Goal: Task Accomplishment & Management: Manage account settings

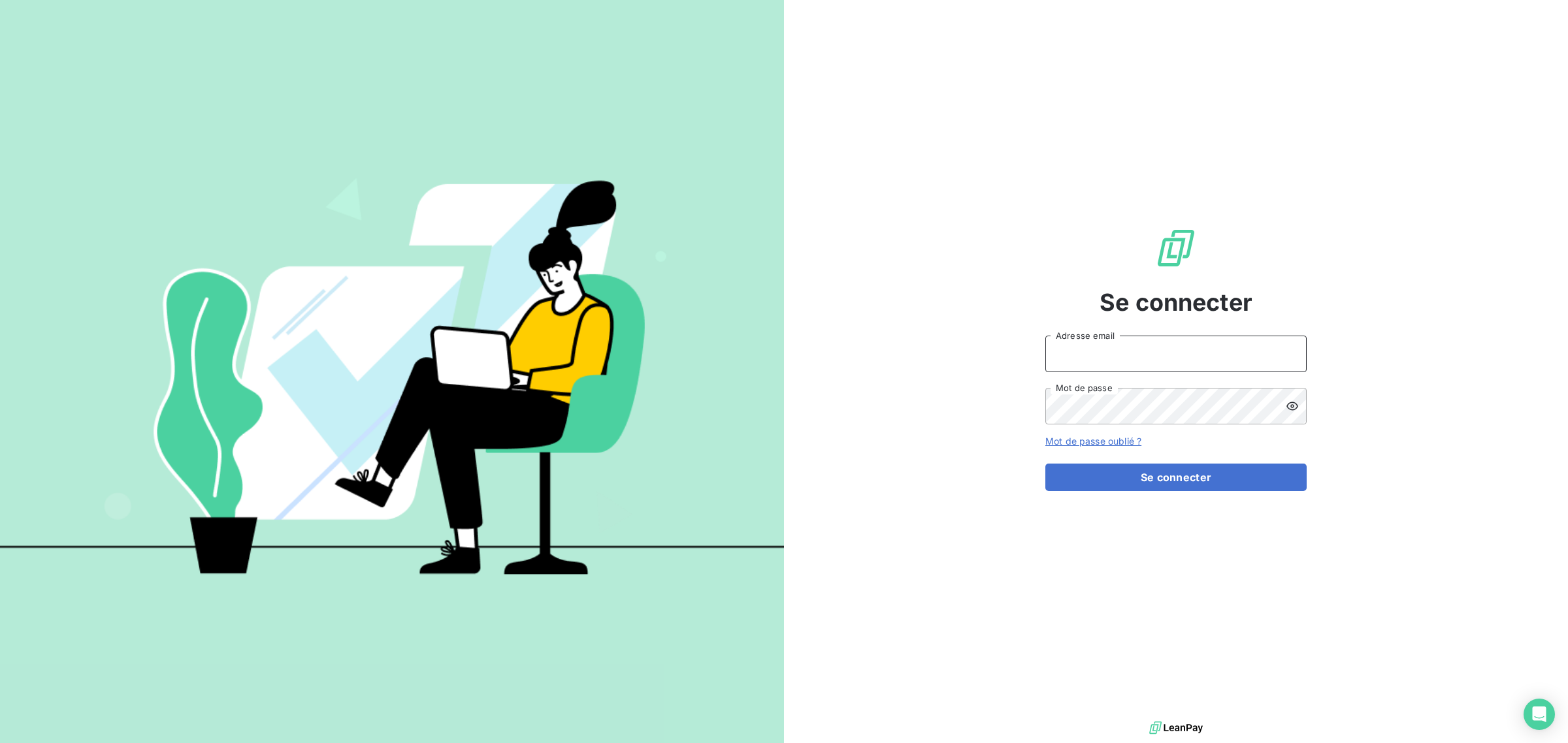
type input "marie.le-cloirec@kanoma.fr"
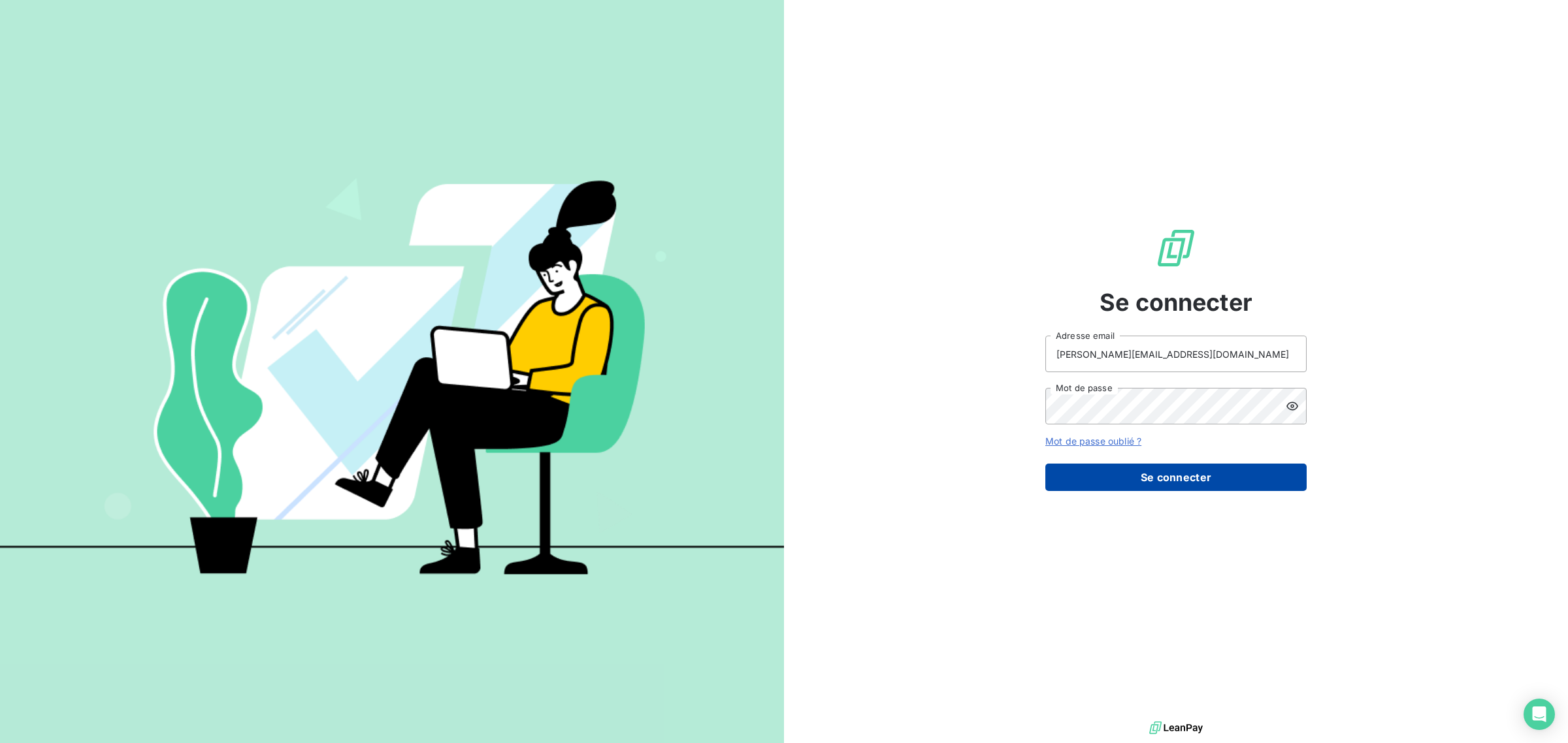
click at [1176, 480] on button "Se connecter" at bounding box center [1176, 476] width 261 height 27
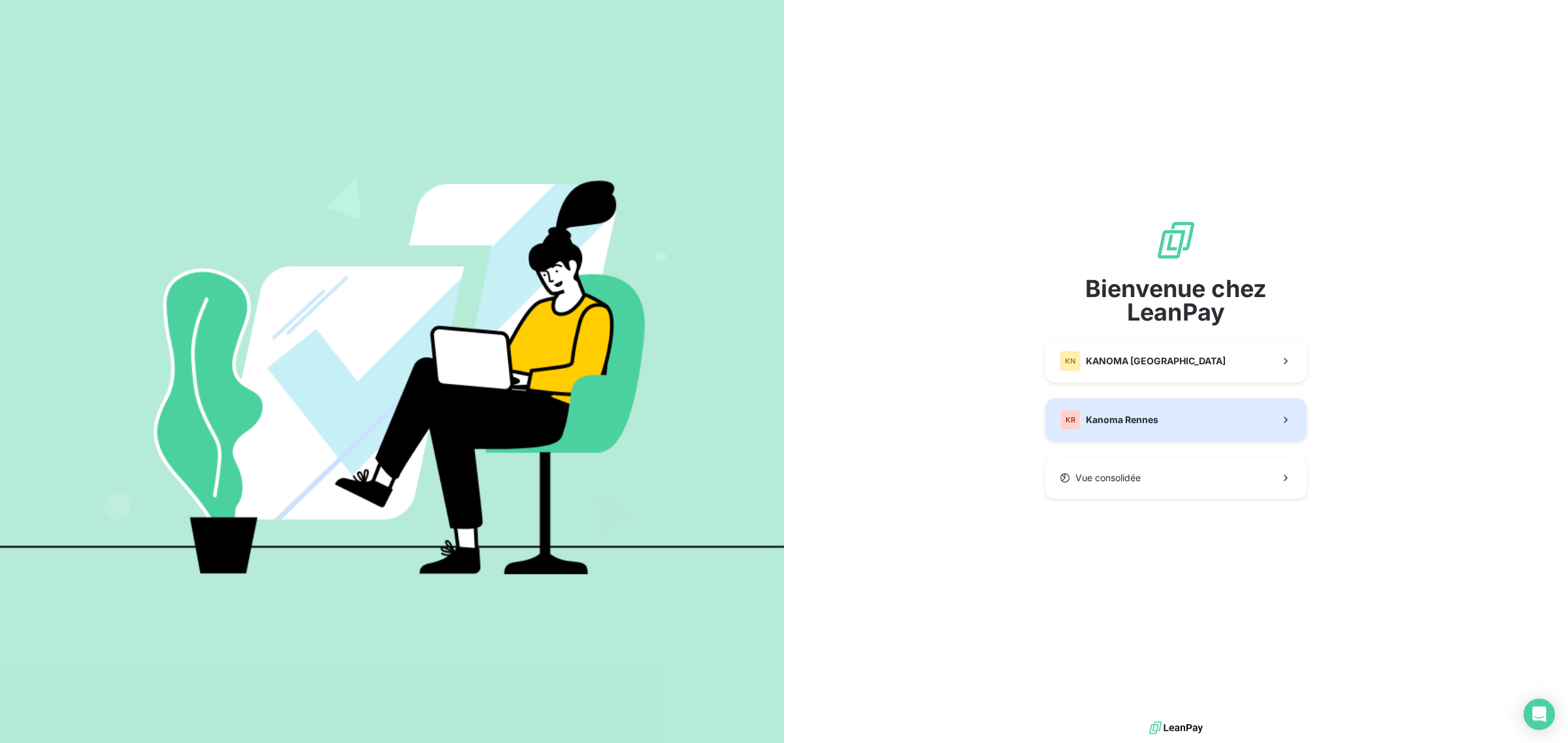
click at [1171, 423] on button "KR Kanoma Rennes" at bounding box center [1176, 420] width 261 height 43
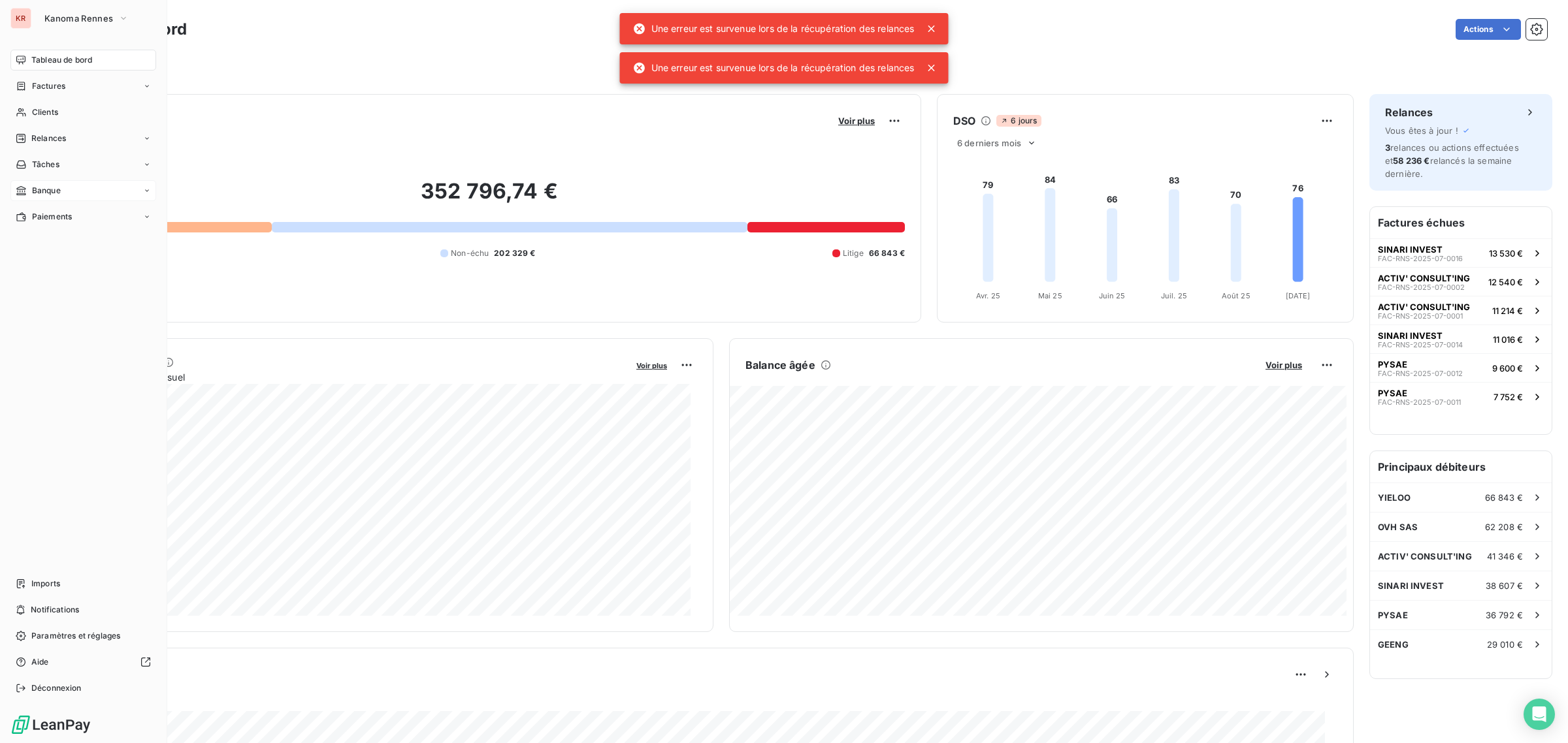
click at [36, 195] on span "Banque" at bounding box center [46, 190] width 28 height 11
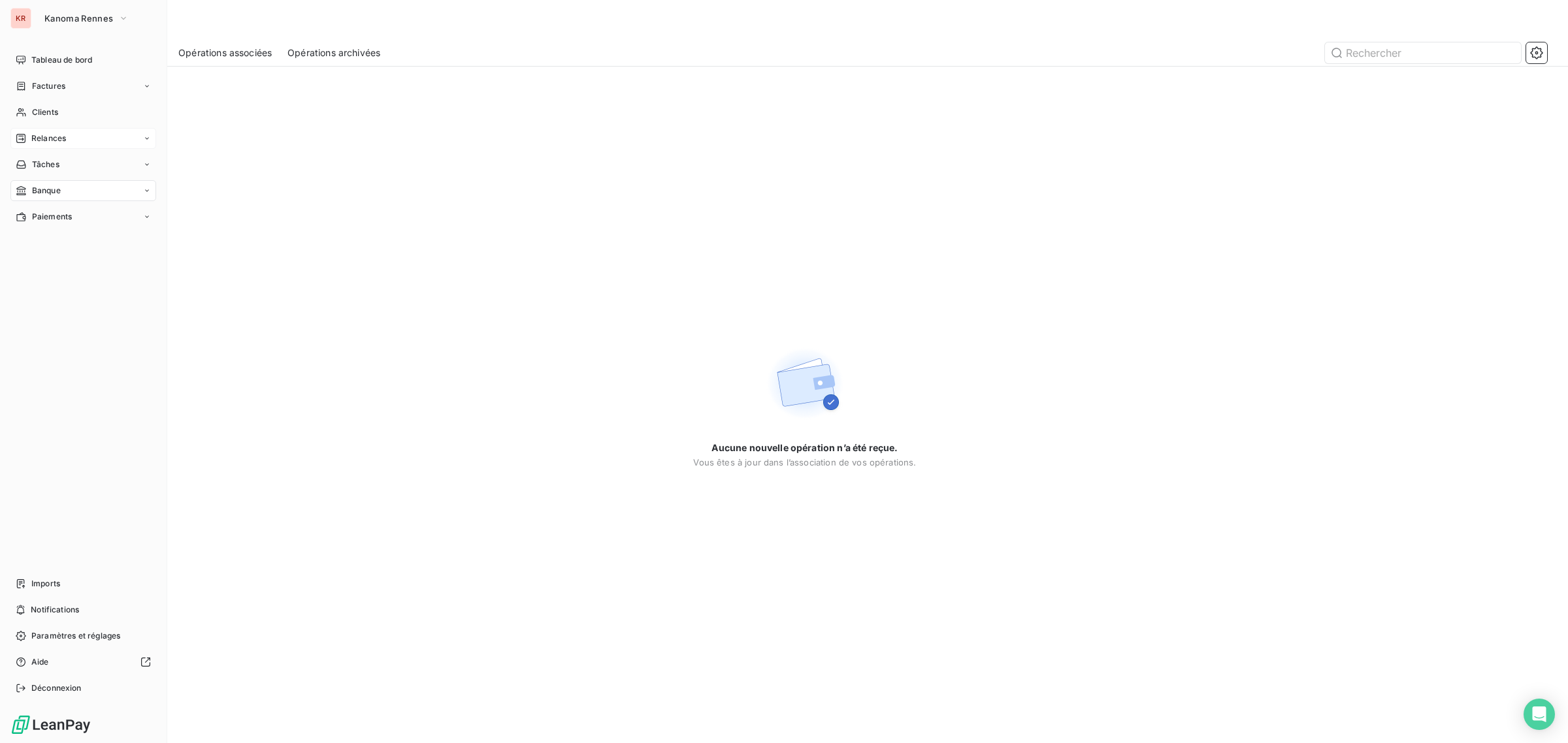
click at [65, 137] on span "Relances" at bounding box center [48, 138] width 35 height 11
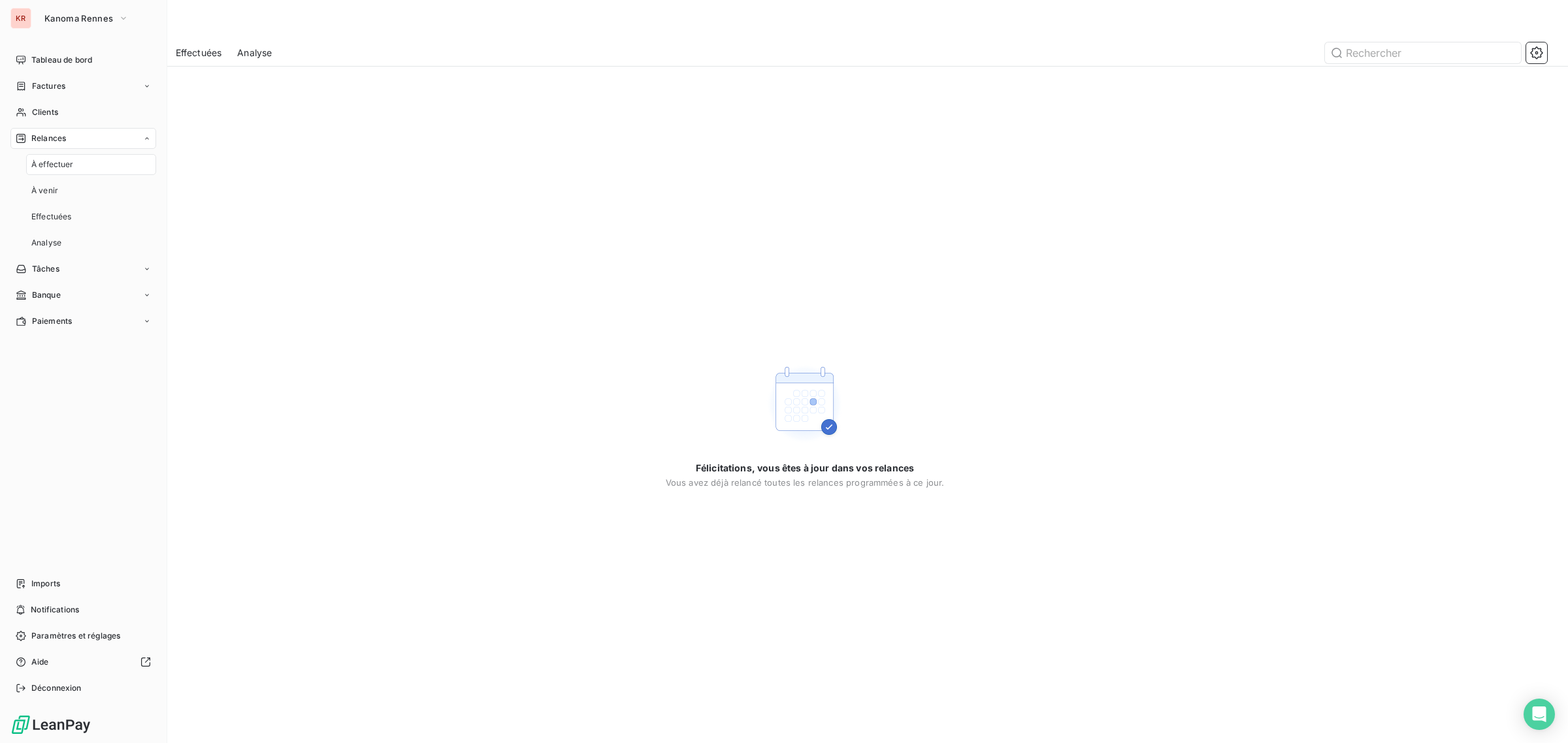
click at [62, 157] on div "À effectuer" at bounding box center [91, 164] width 130 height 21
click at [76, 288] on div "Banque" at bounding box center [83, 295] width 146 height 21
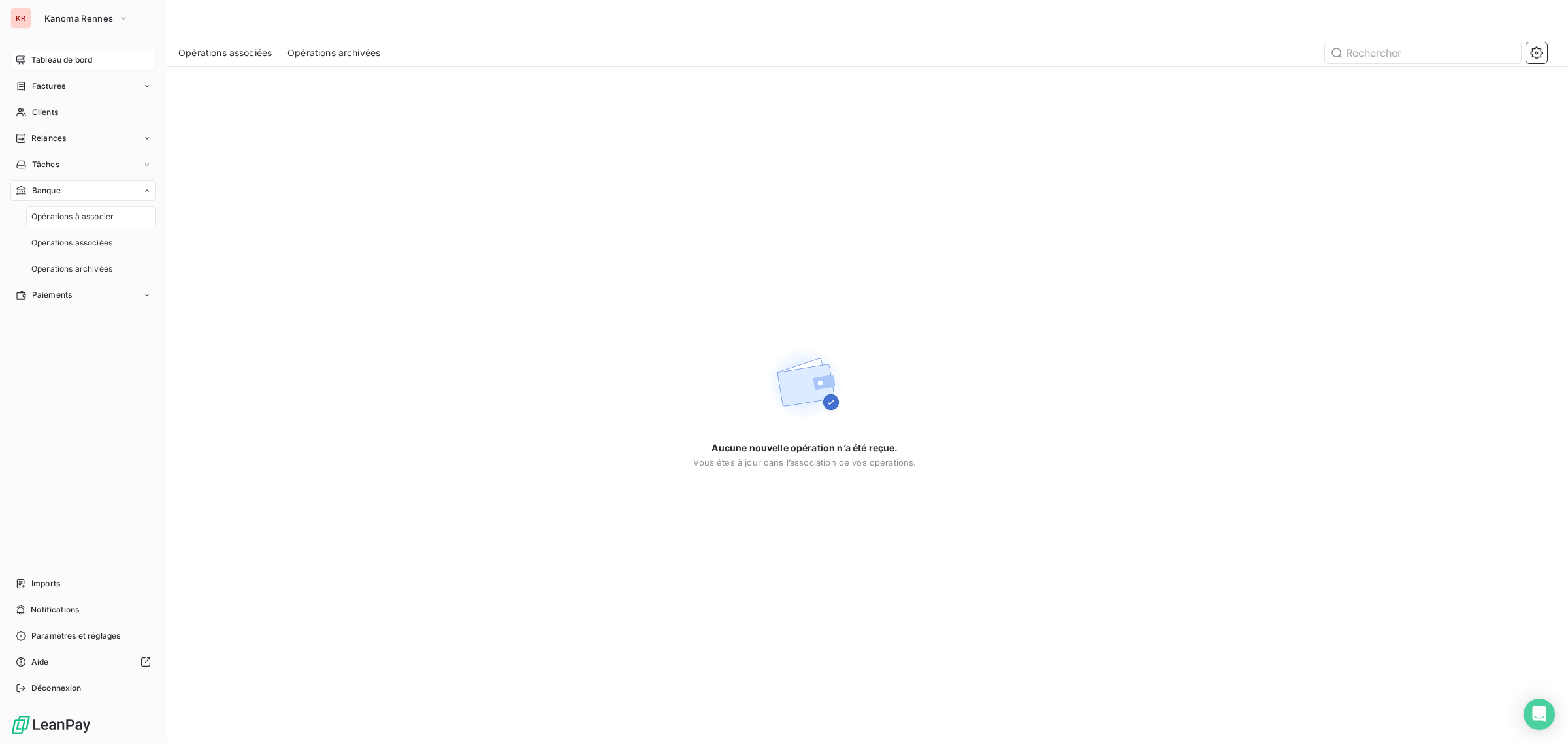
click at [61, 66] on div "Tableau de bord" at bounding box center [83, 60] width 146 height 21
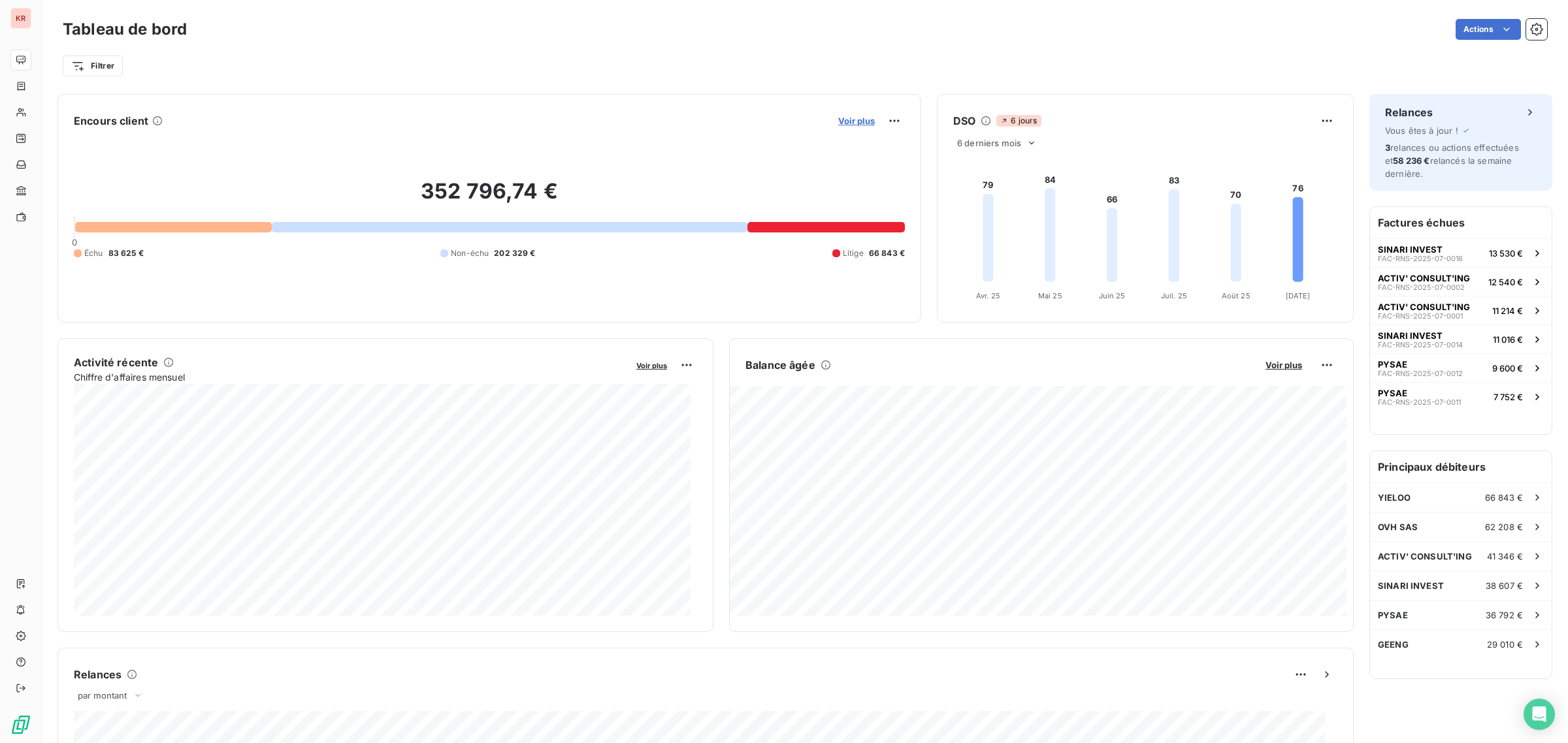
click at [859, 116] on span "Voir plus" at bounding box center [856, 120] width 37 height 10
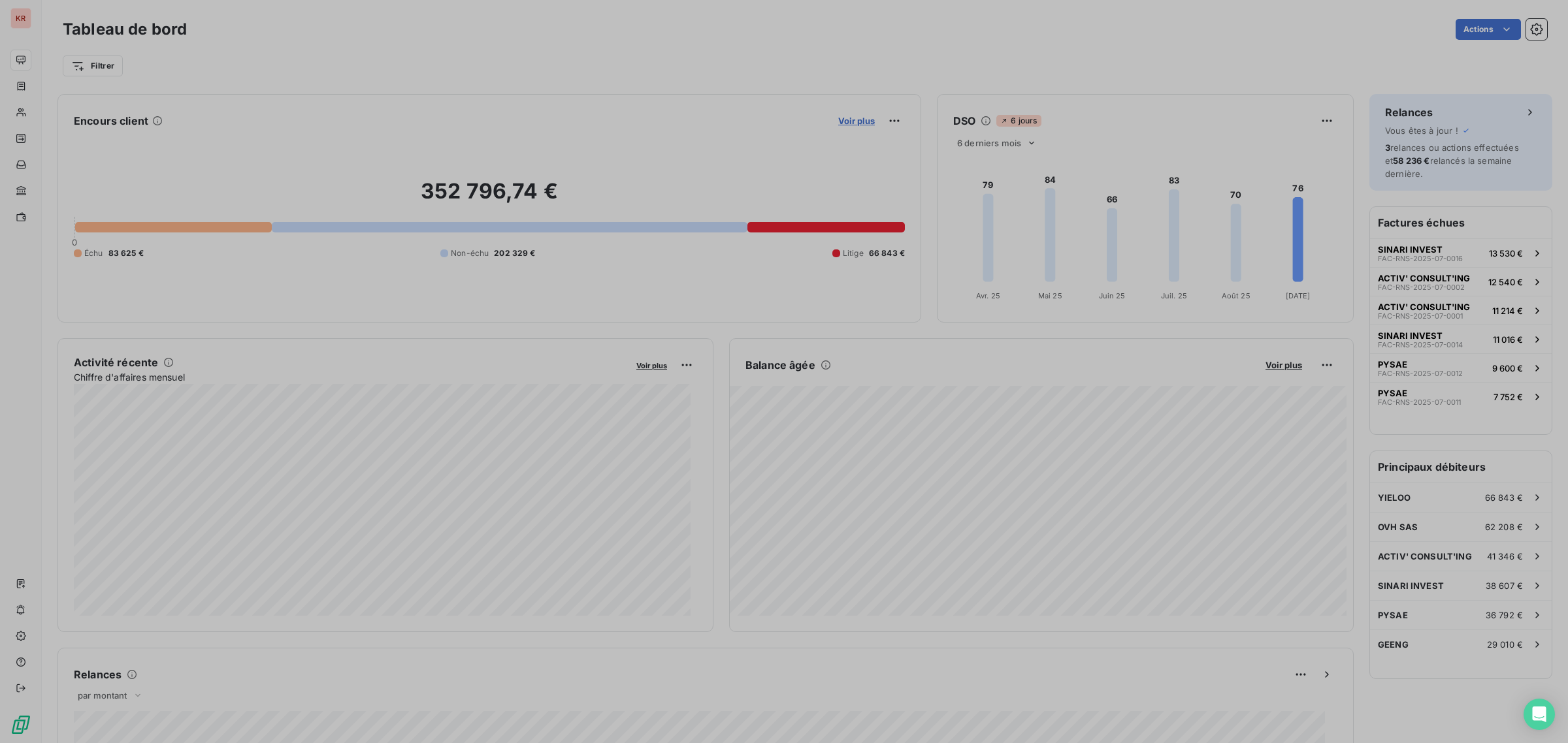
scroll to position [545, 490]
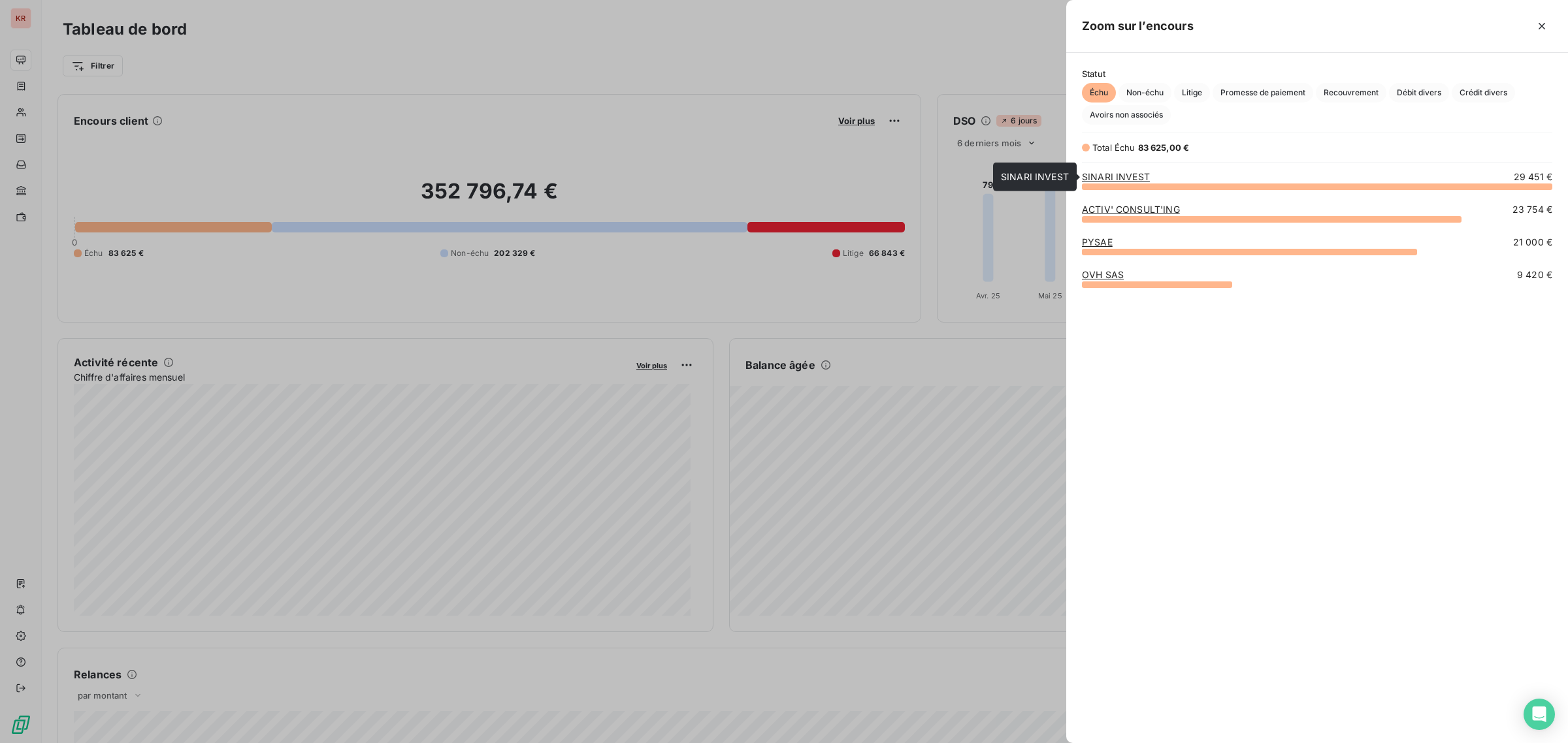
click at [1131, 174] on link "SINARI INVEST" at bounding box center [1116, 177] width 68 height 11
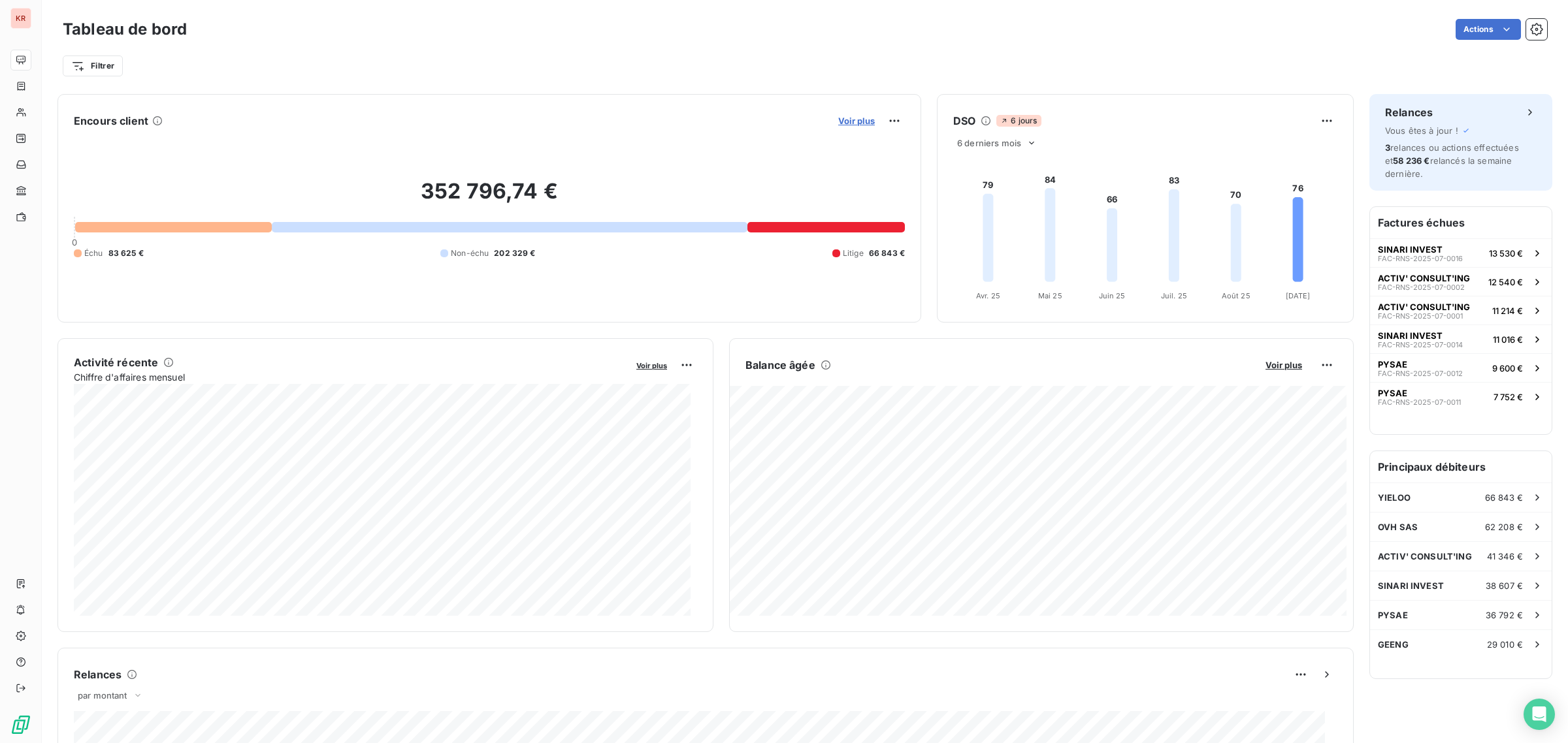
click at [856, 121] on span "Voir plus" at bounding box center [856, 120] width 37 height 10
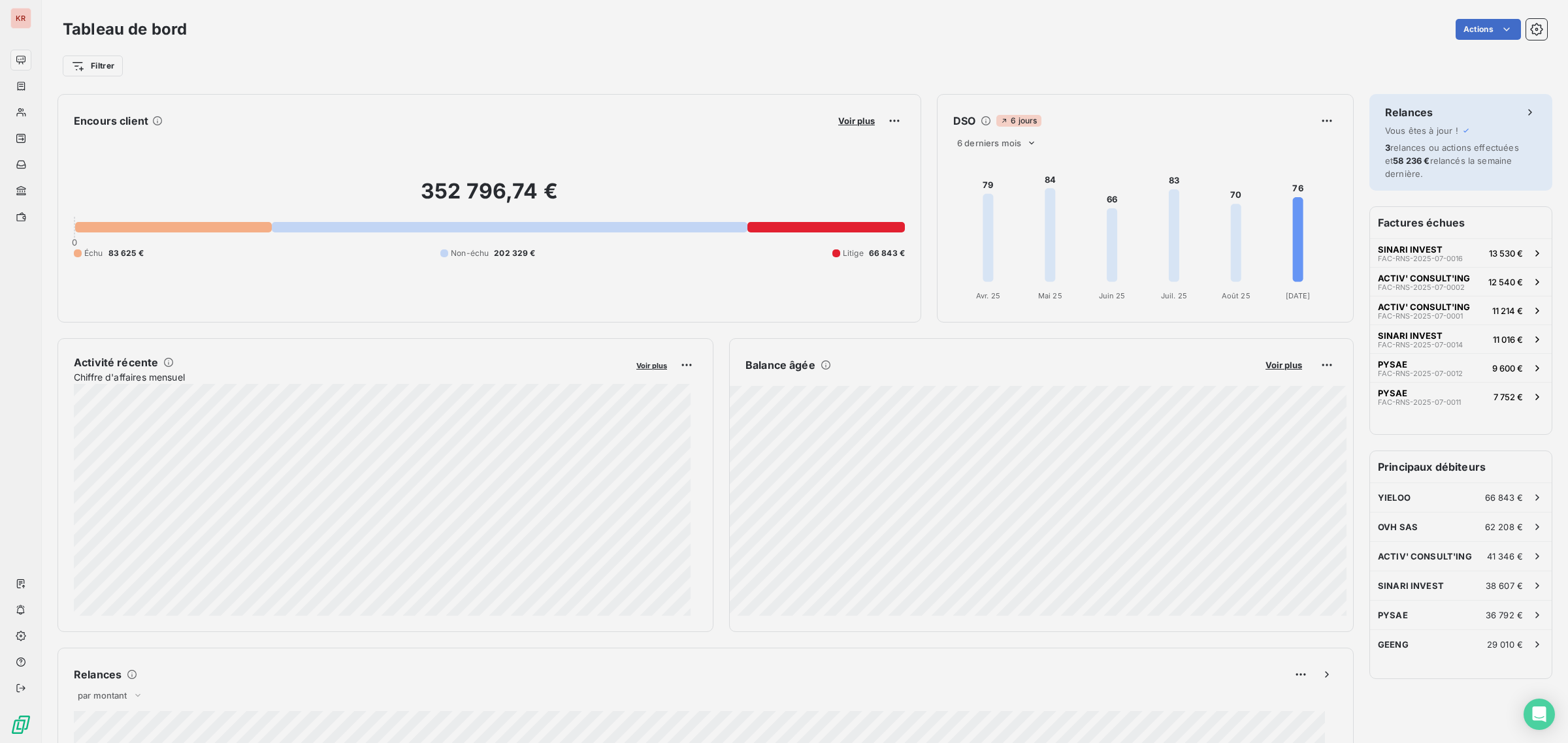
scroll to position [732, 490]
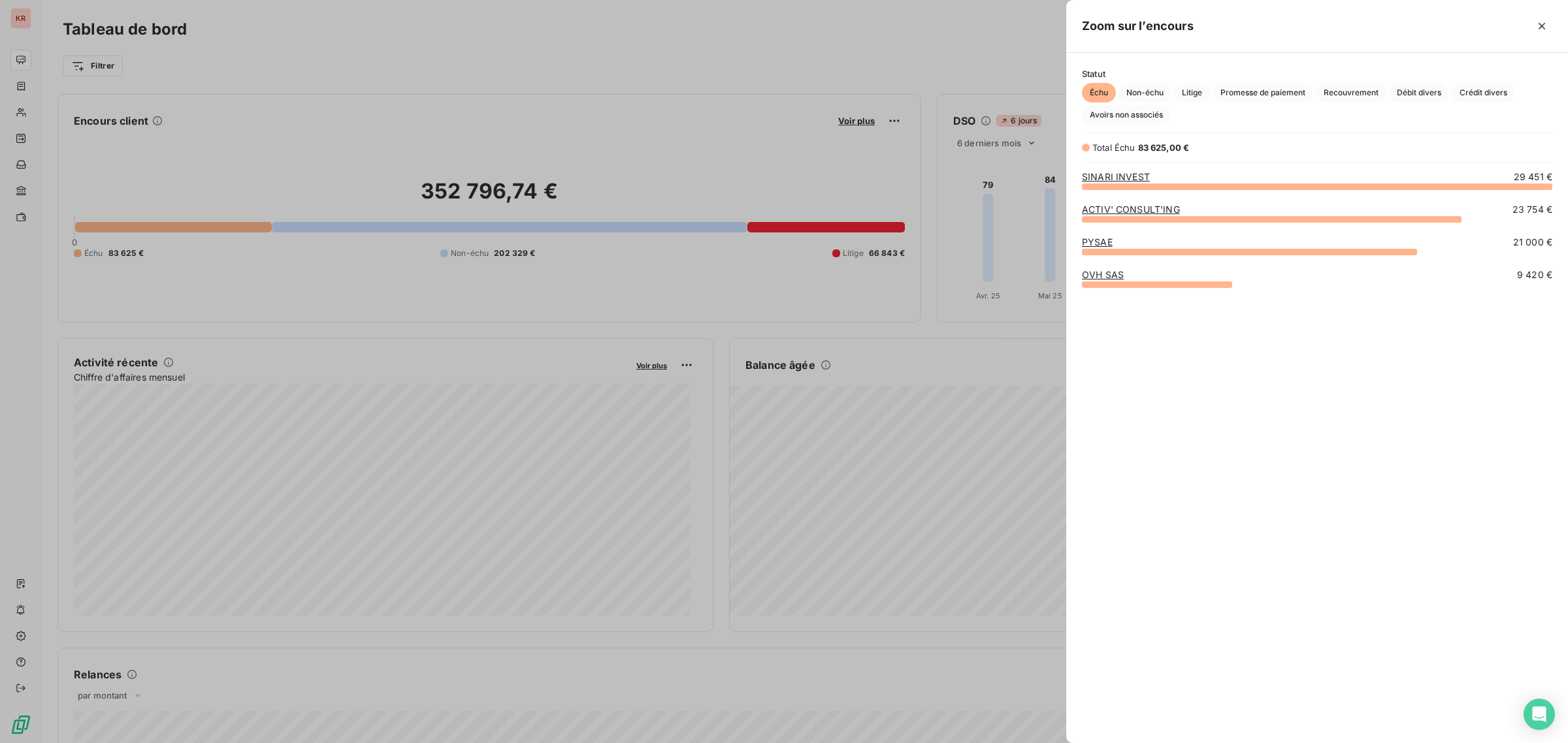
click at [1131, 213] on link "ACTIV' CONSULT'ING" at bounding box center [1131, 209] width 98 height 11
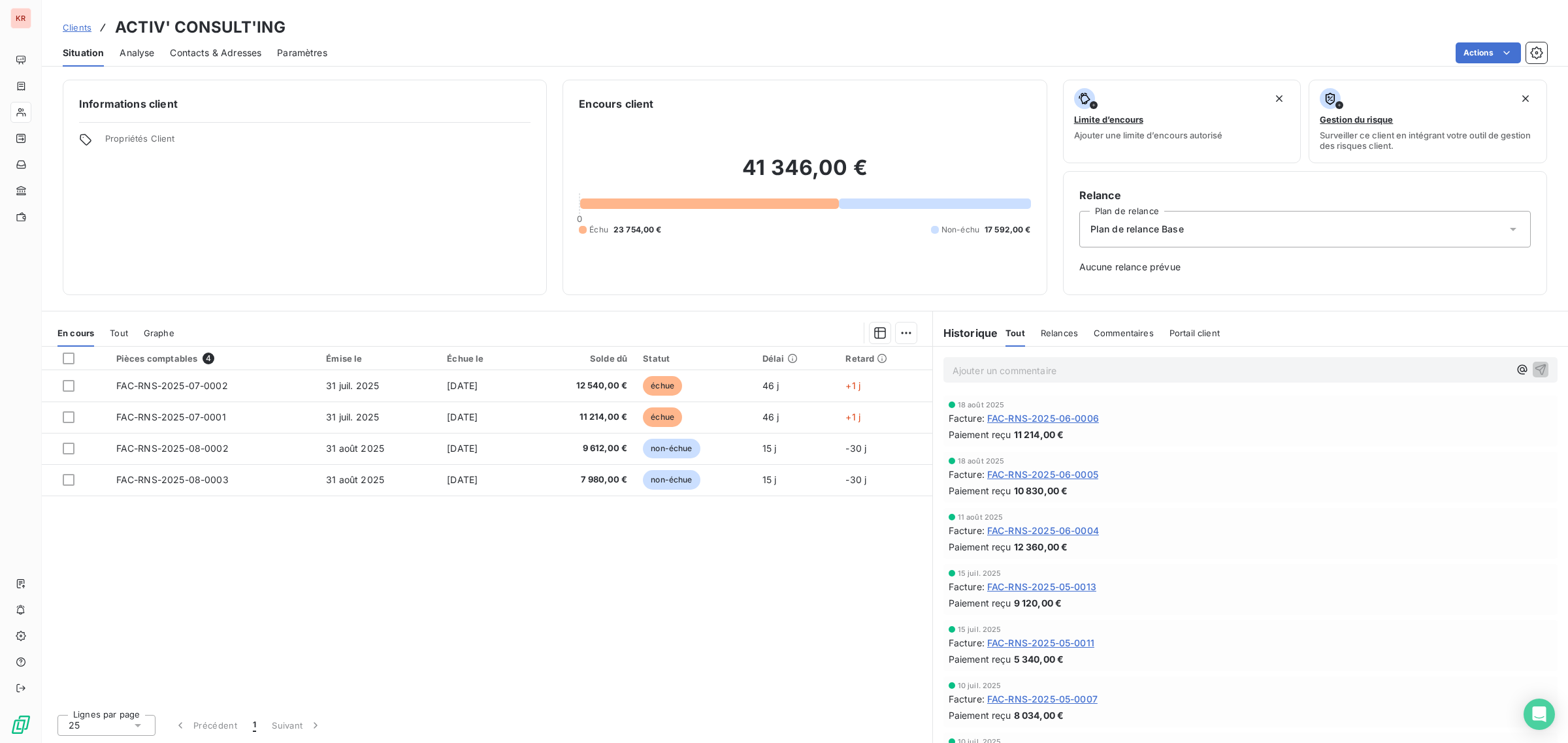
click at [75, 33] on link "Clients" at bounding box center [77, 27] width 28 height 13
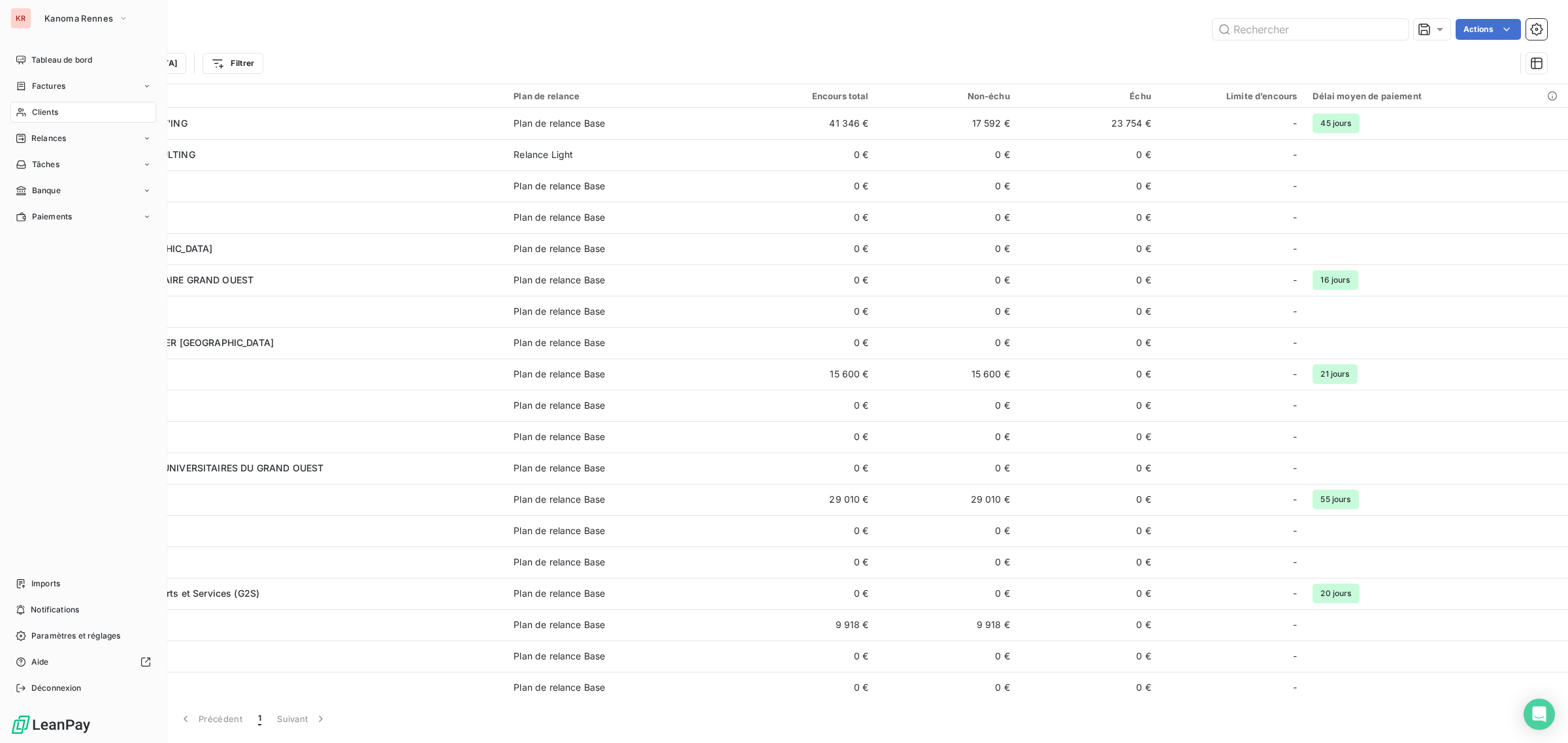
click at [47, 109] on span "Clients" at bounding box center [45, 112] width 26 height 11
click at [27, 20] on div "KR" at bounding box center [21, 18] width 21 height 21
click at [110, 20] on span "Kanoma Rennes" at bounding box center [78, 18] width 69 height 10
click at [118, 90] on span "KANOMA [GEOGRAPHIC_DATA]" at bounding box center [132, 85] width 140 height 13
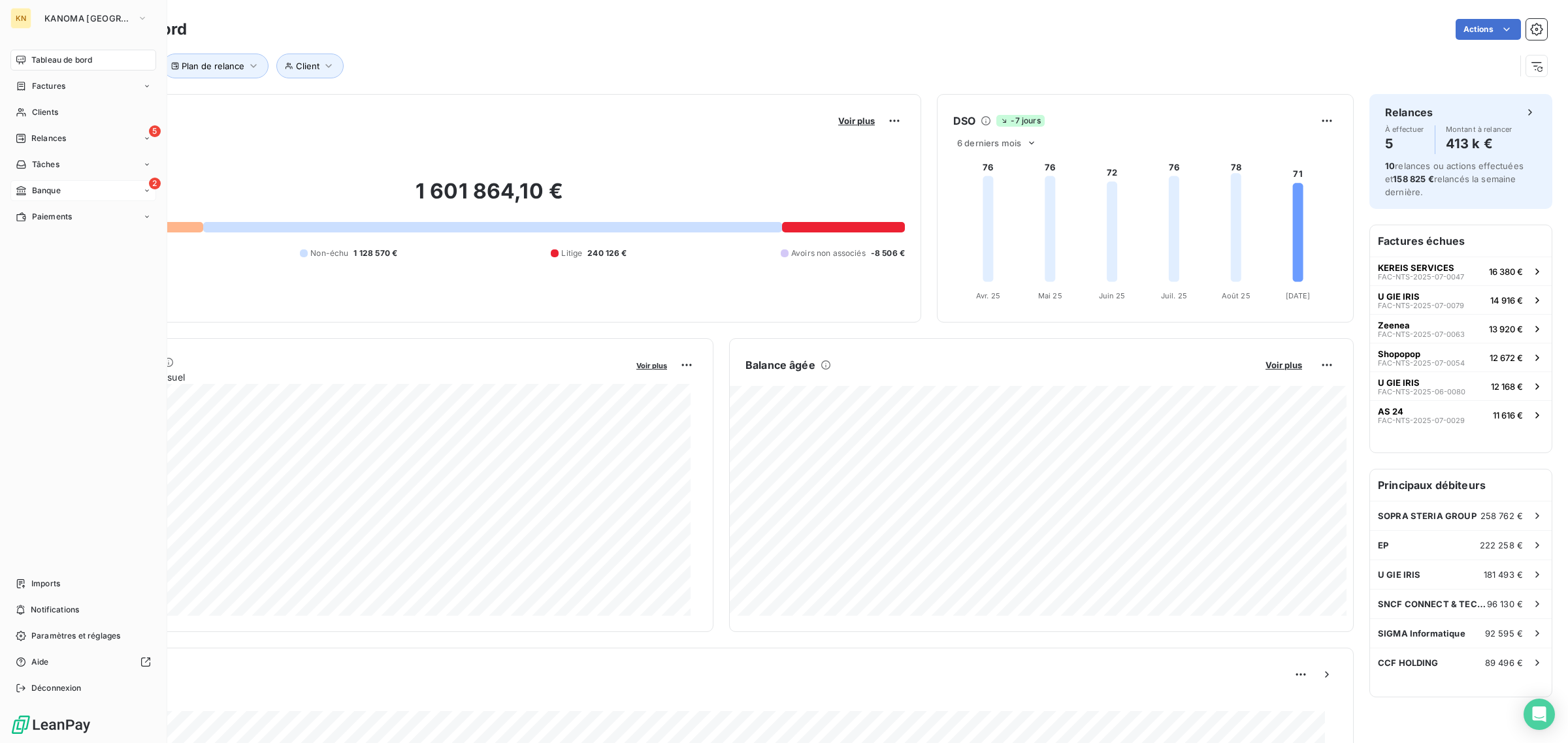
click at [54, 193] on span "Banque" at bounding box center [46, 190] width 28 height 11
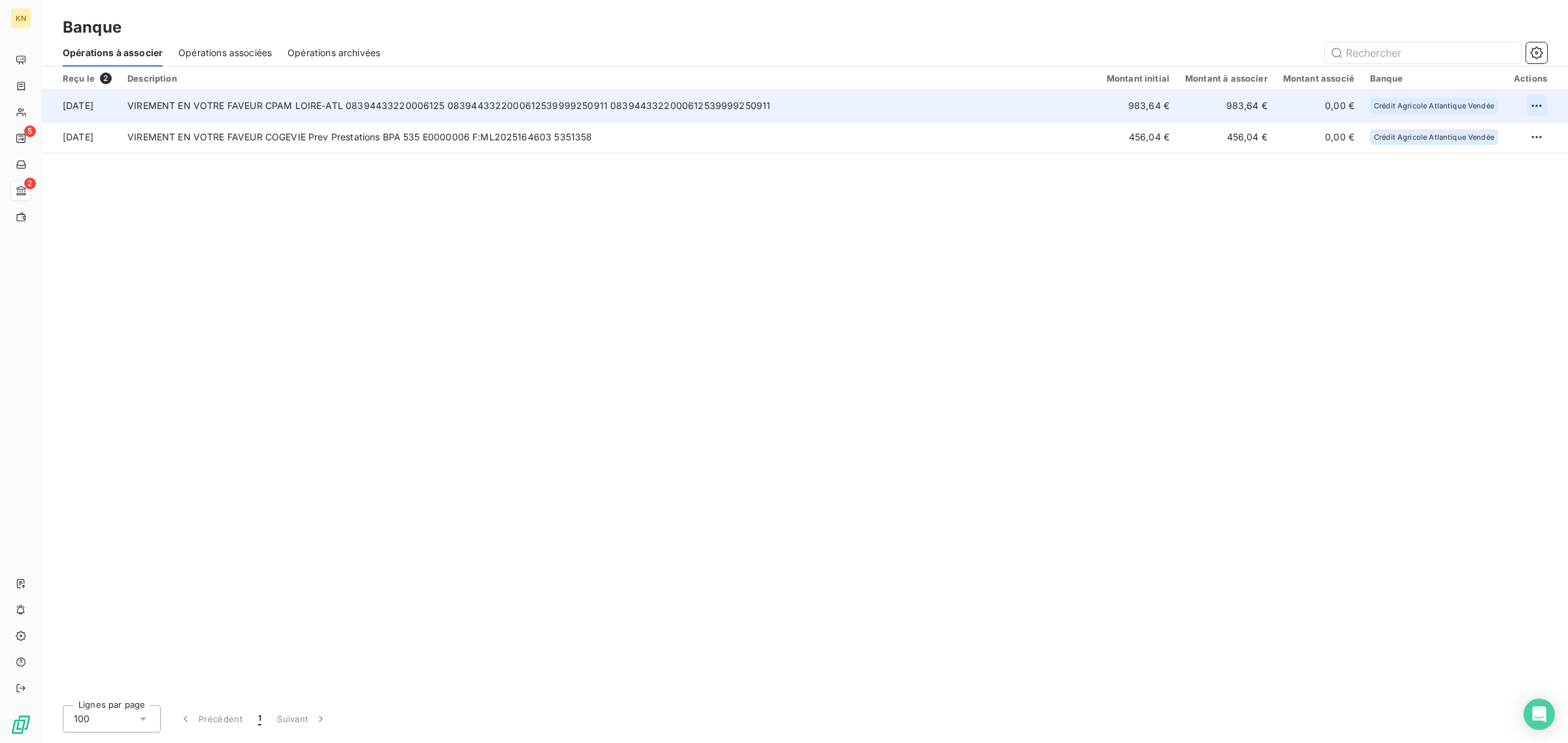
click at [1544, 103] on html "KN 5 2 Banque Opérations à associer Opérations associées Opérations archivées R…" at bounding box center [784, 372] width 1568 height 743
click at [1496, 130] on div "Archiver l’opération" at bounding box center [1490, 134] width 100 height 21
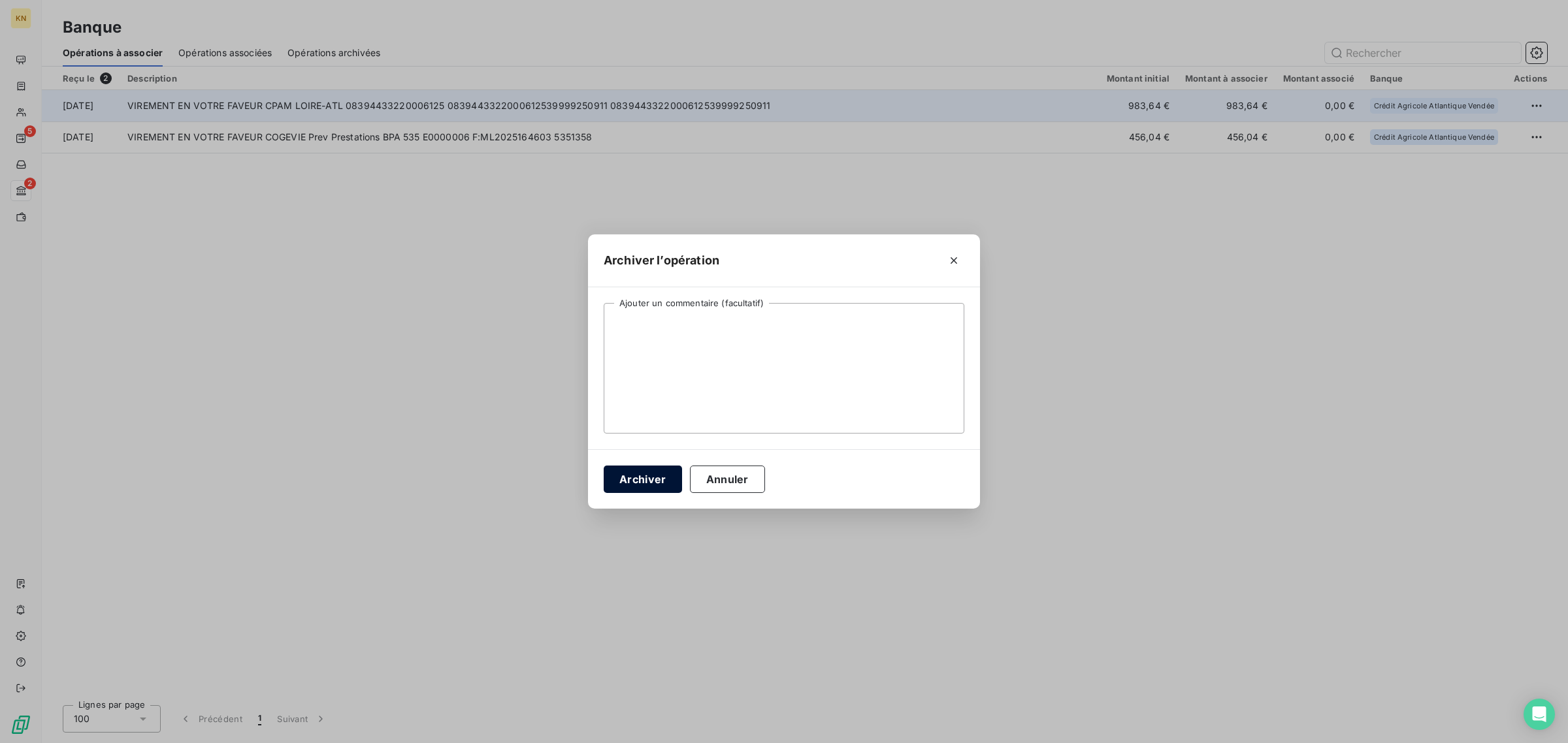
click at [671, 469] on button "Archiver" at bounding box center [642, 478] width 78 height 27
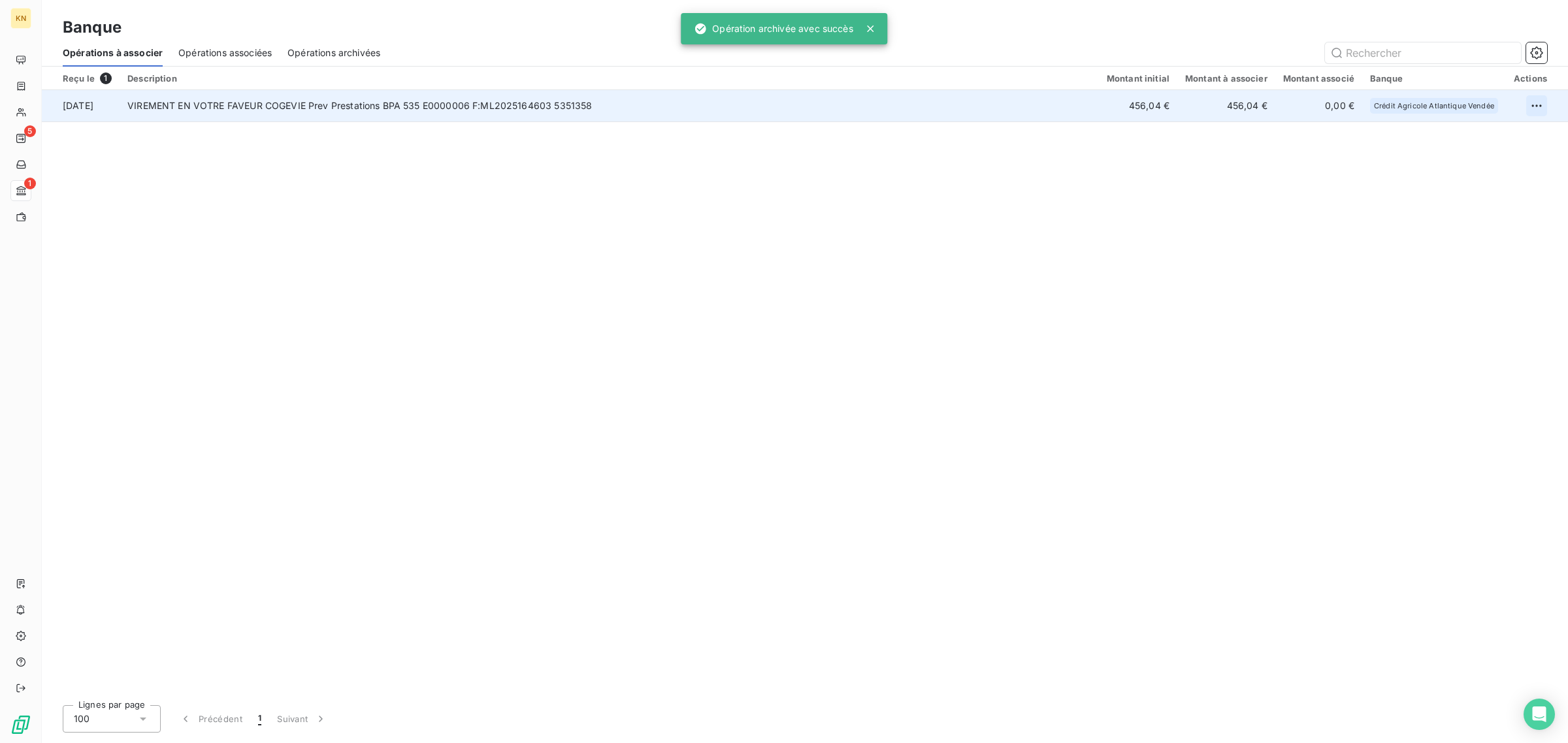
click at [1532, 109] on html "KN 5 1 Banque Opérations à associer Opérations associées Opérations archivées R…" at bounding box center [784, 372] width 1568 height 743
click at [1470, 143] on div "Archiver l’opération" at bounding box center [1490, 134] width 100 height 21
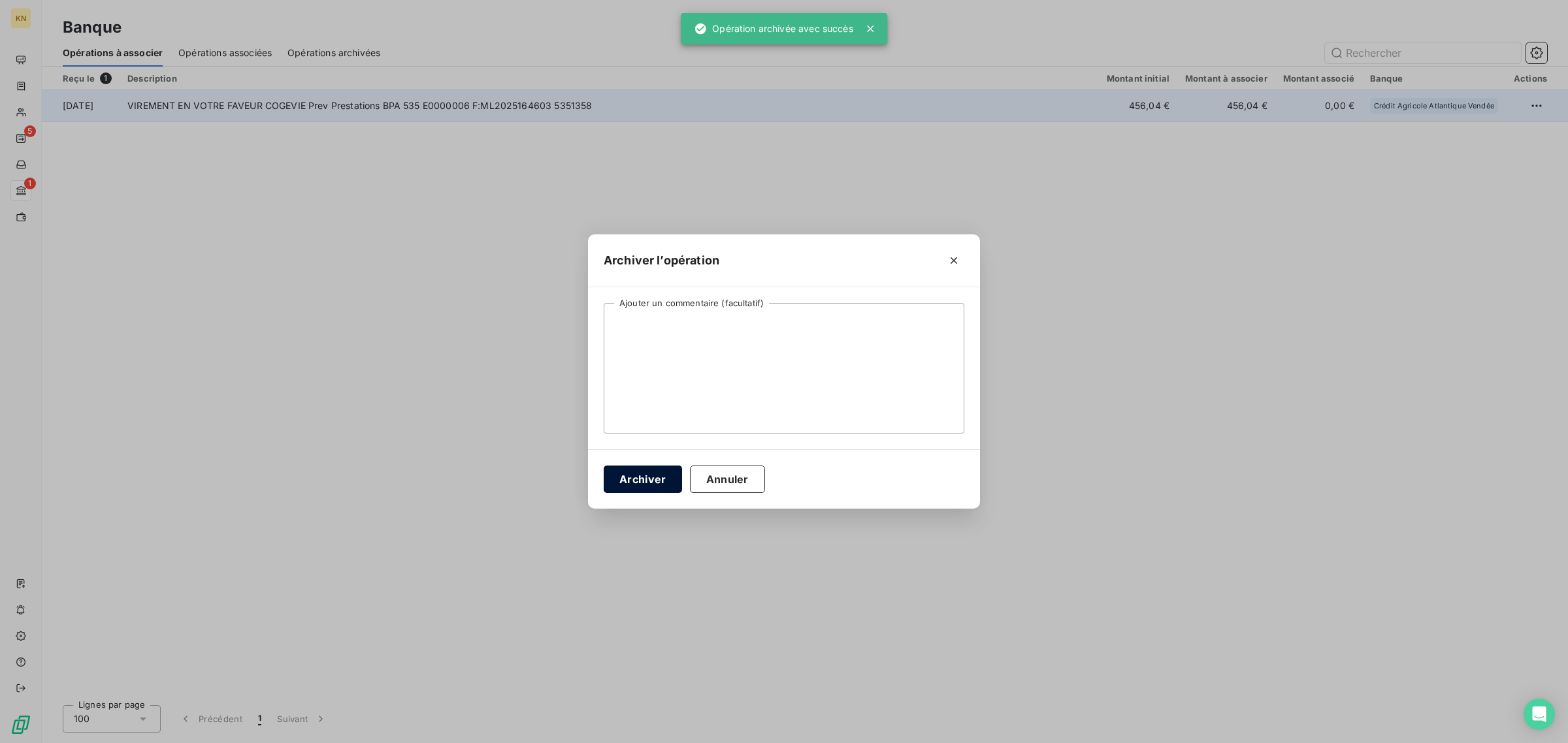
click at [670, 482] on button "Archiver" at bounding box center [642, 478] width 78 height 27
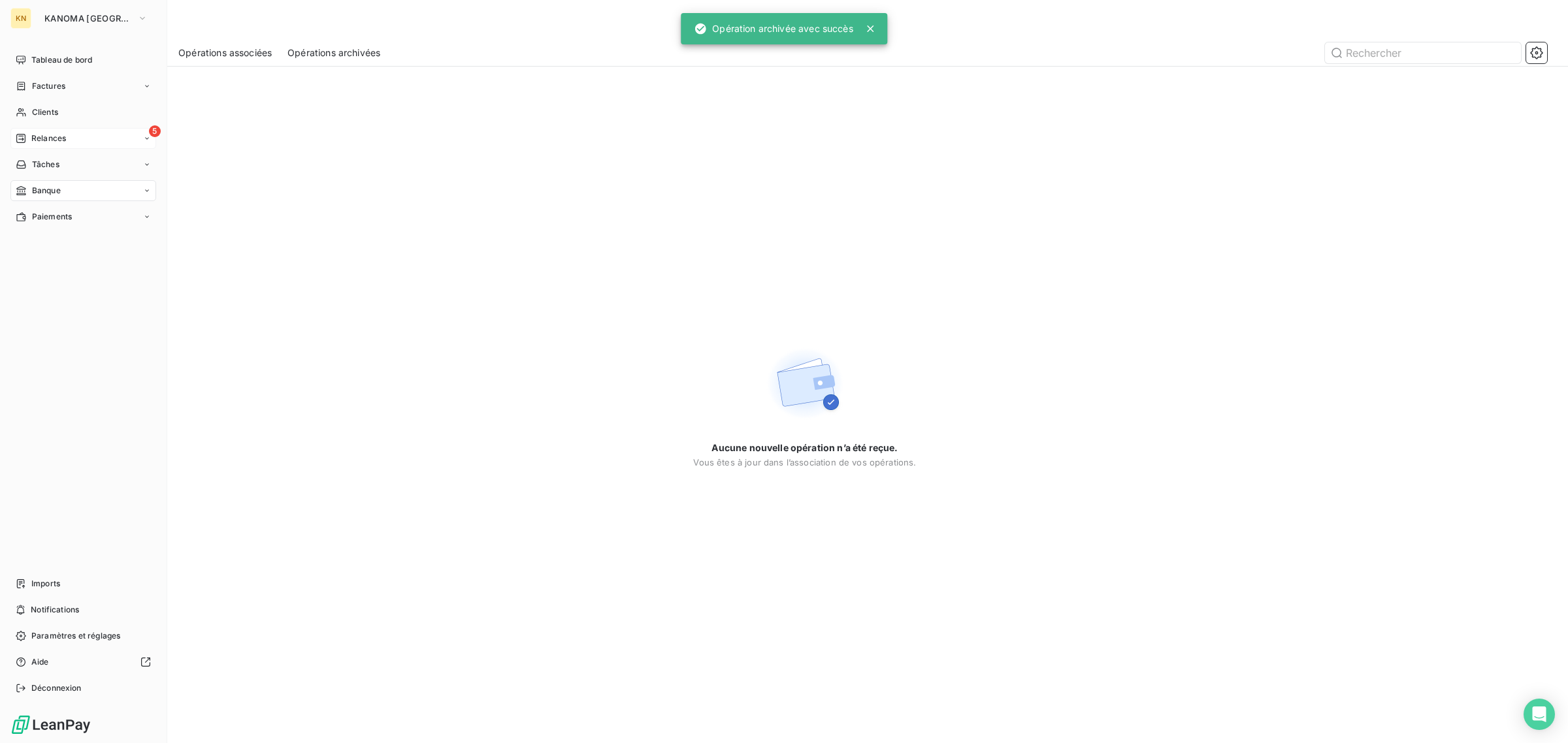
click at [18, 132] on div "5 Relances" at bounding box center [83, 138] width 146 height 21
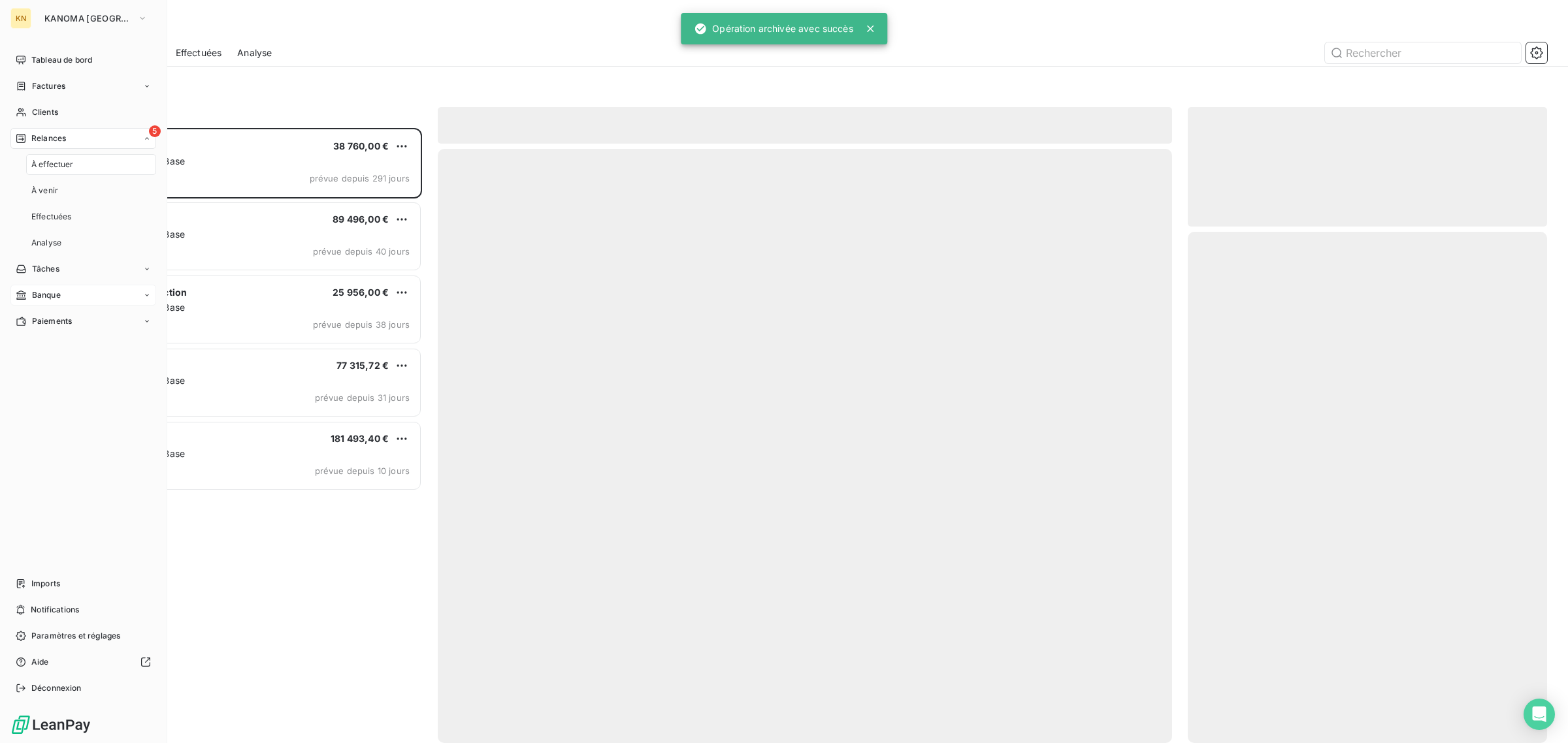
scroll to position [604, 347]
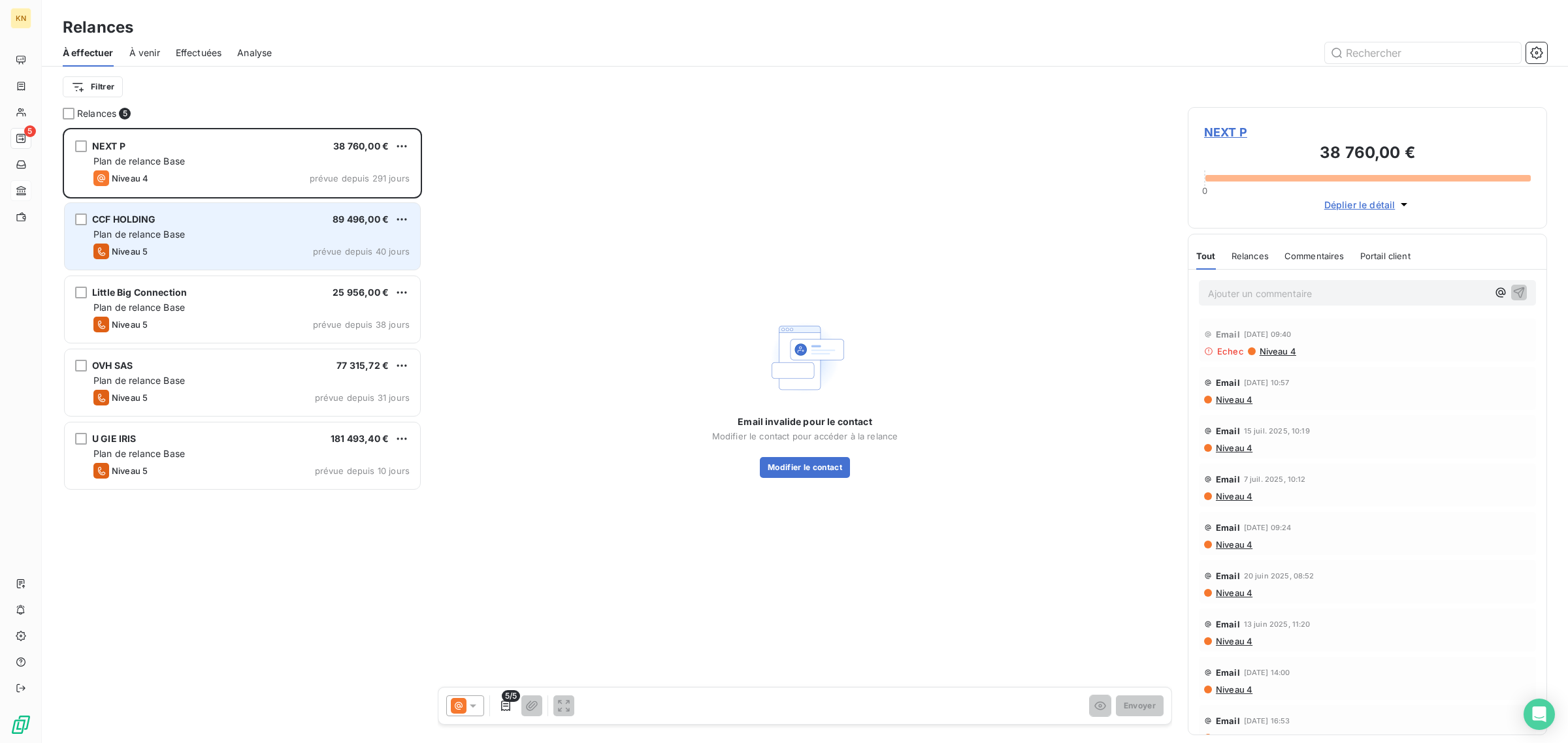
click at [207, 247] on div "Niveau 5 prévue depuis 40 jours" at bounding box center [252, 251] width 316 height 16
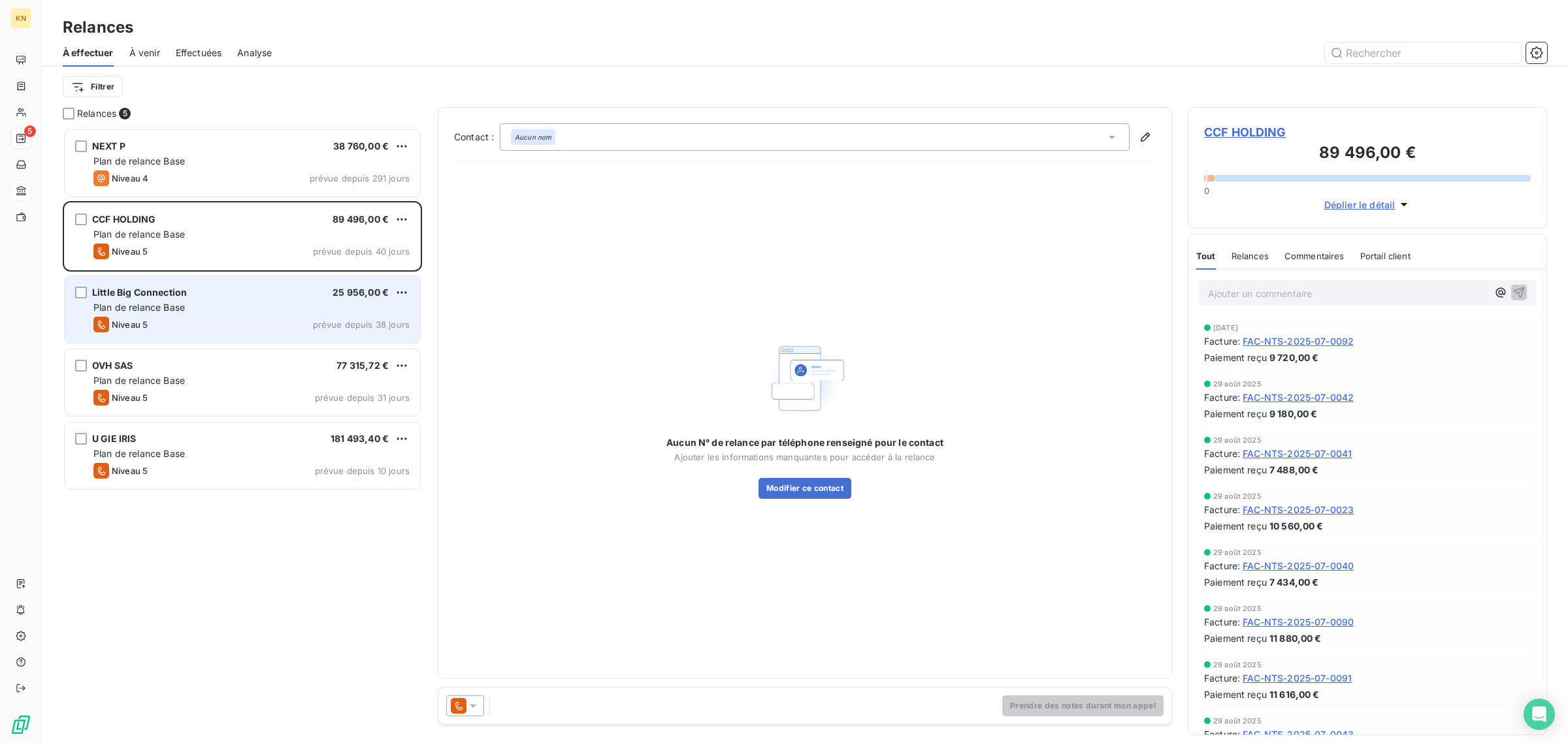
click at [223, 327] on div "Niveau 5 prévue depuis 38 jours" at bounding box center [252, 324] width 316 height 16
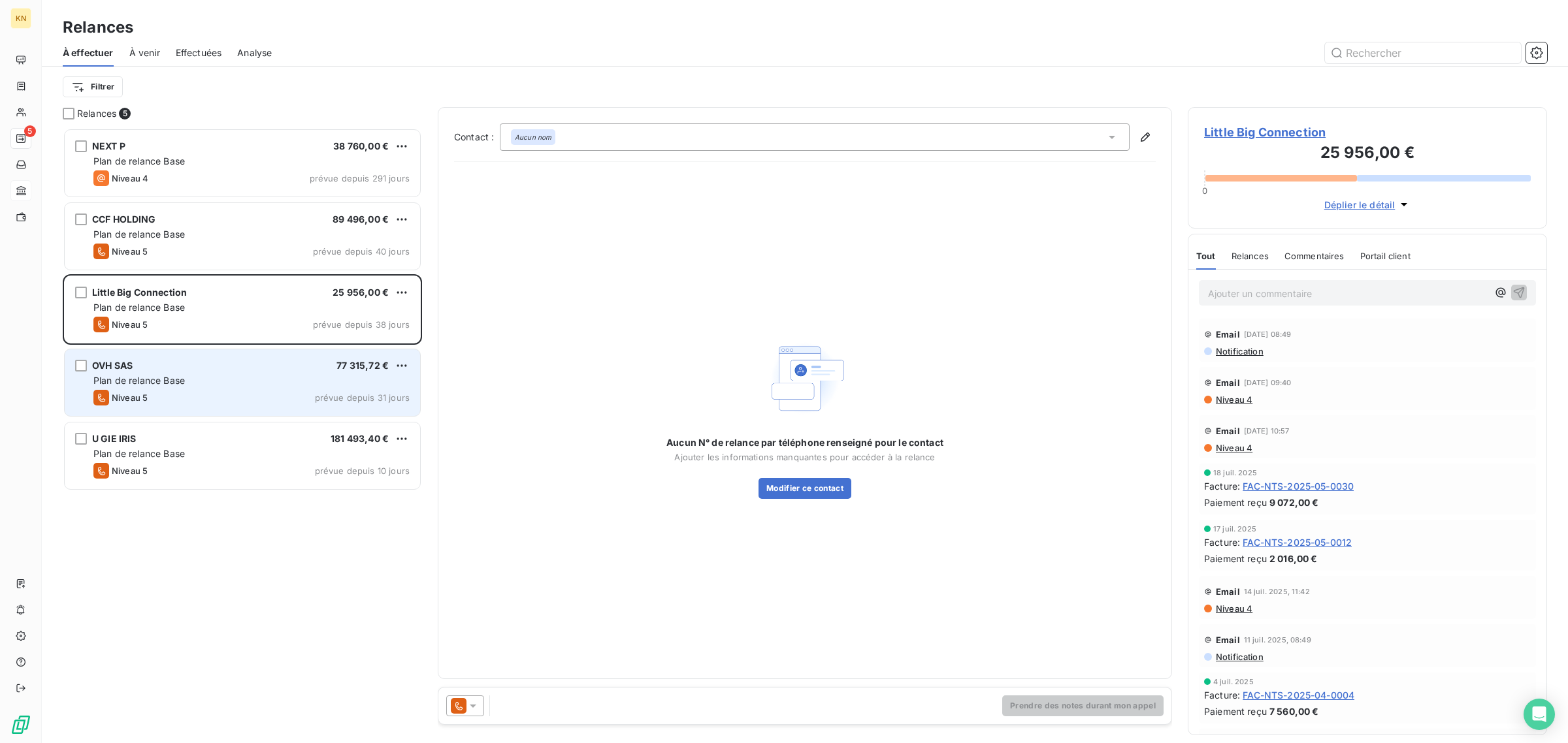
click at [237, 391] on div "Niveau 5 prévue depuis 31 jours" at bounding box center [252, 397] width 316 height 16
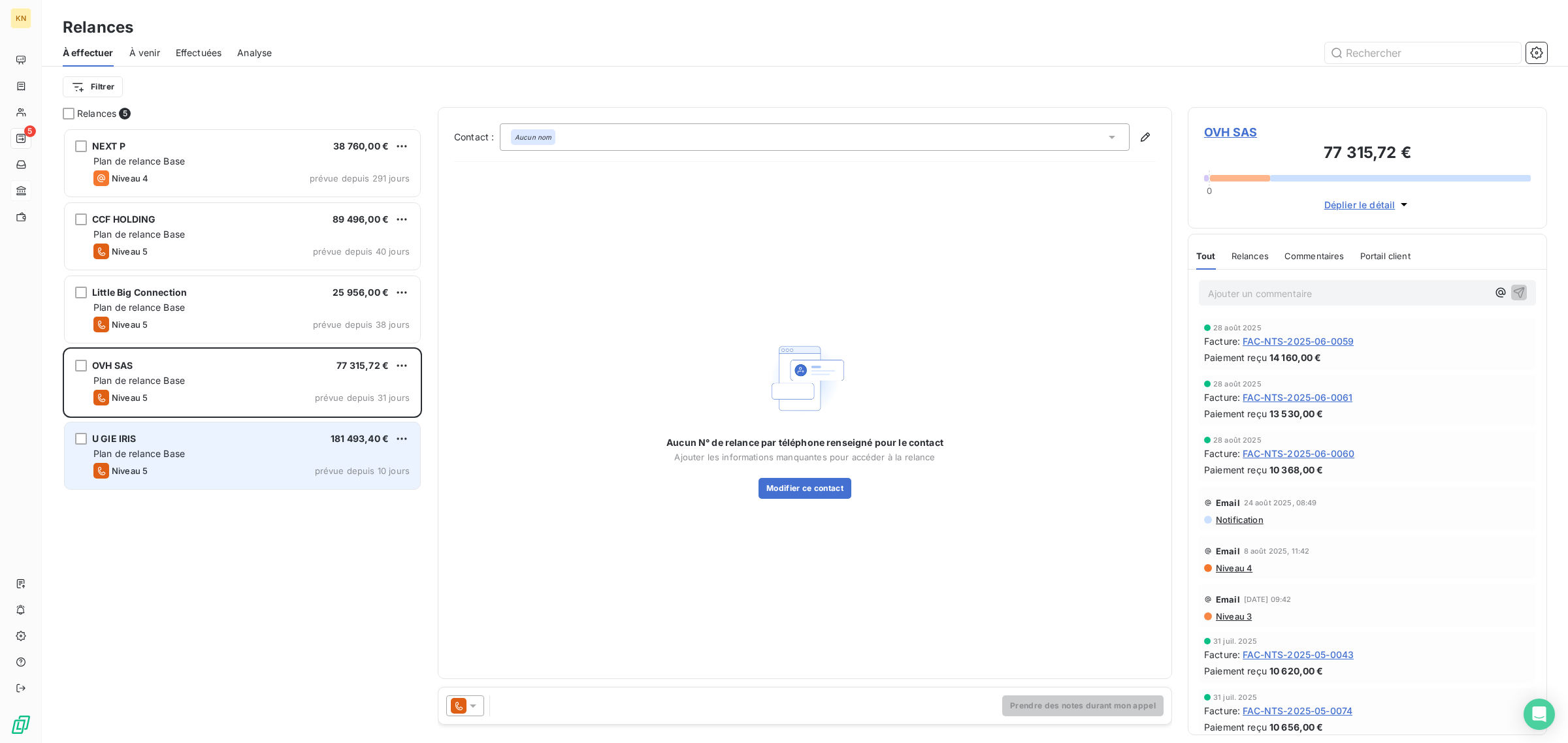
click at [245, 469] on div "Niveau 5 prévue depuis 10 jours" at bounding box center [252, 471] width 316 height 16
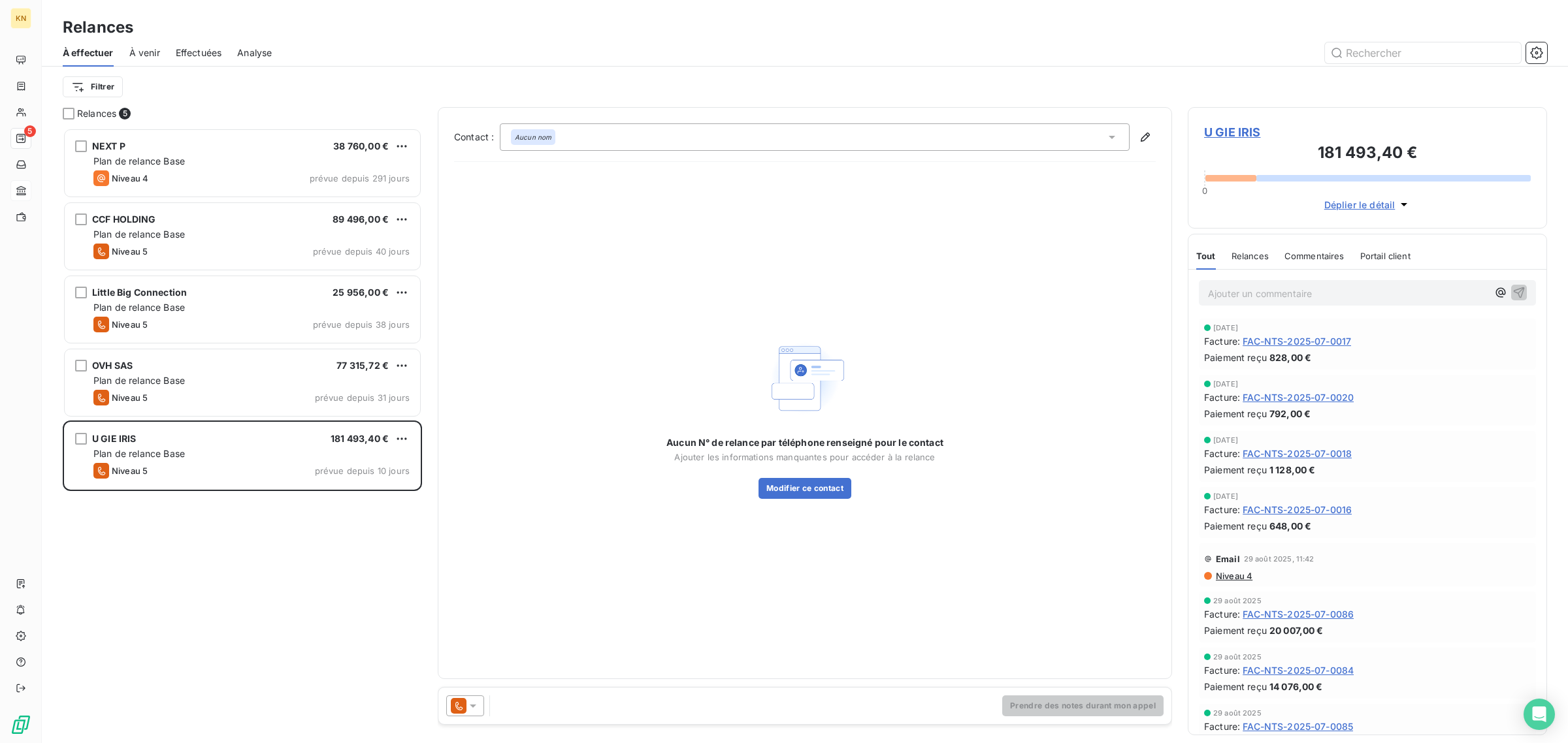
click at [474, 707] on icon at bounding box center [473, 705] width 7 height 3
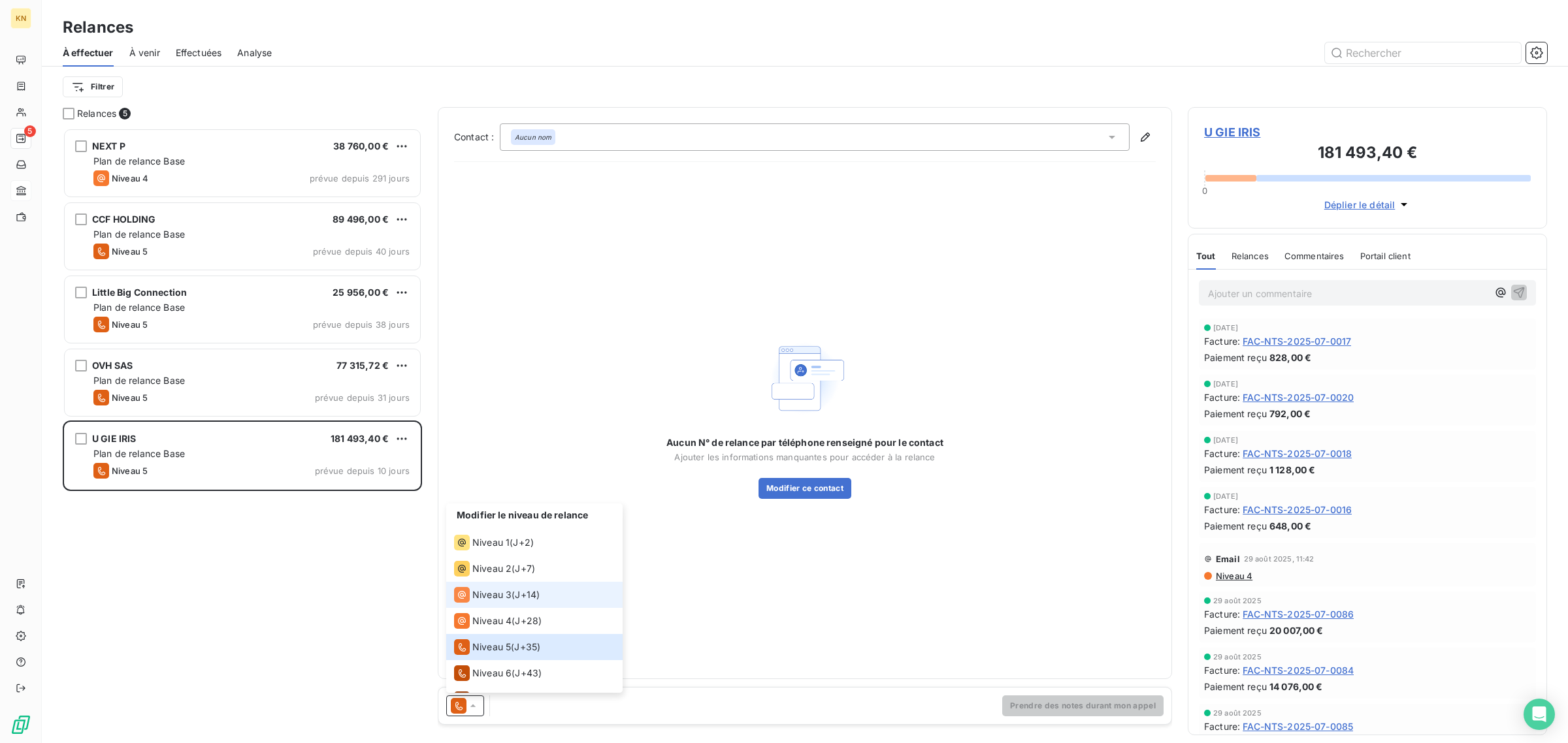
click at [494, 596] on span "Niveau 3" at bounding box center [491, 595] width 39 height 13
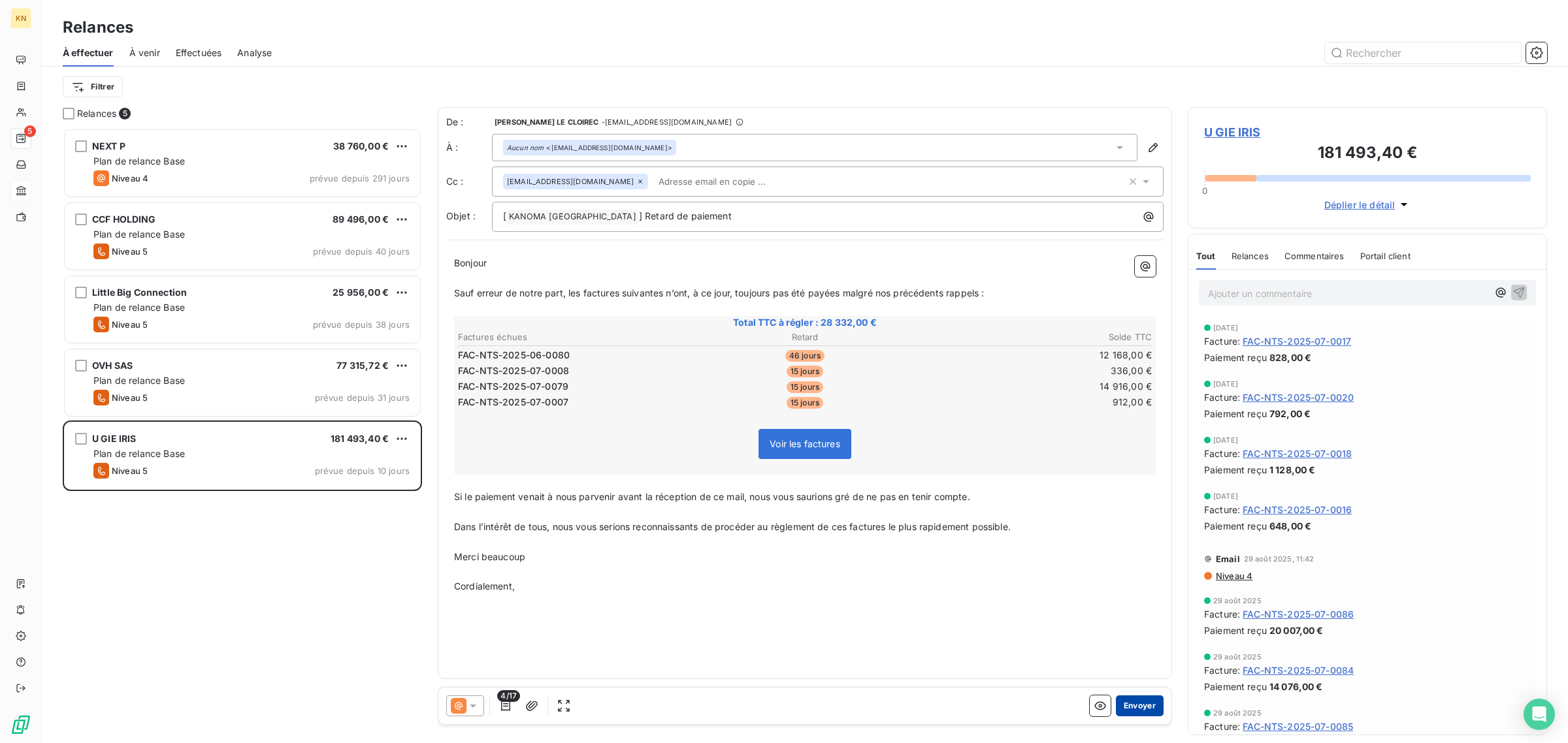
click at [1150, 708] on button "Envoyer" at bounding box center [1140, 706] width 47 height 21
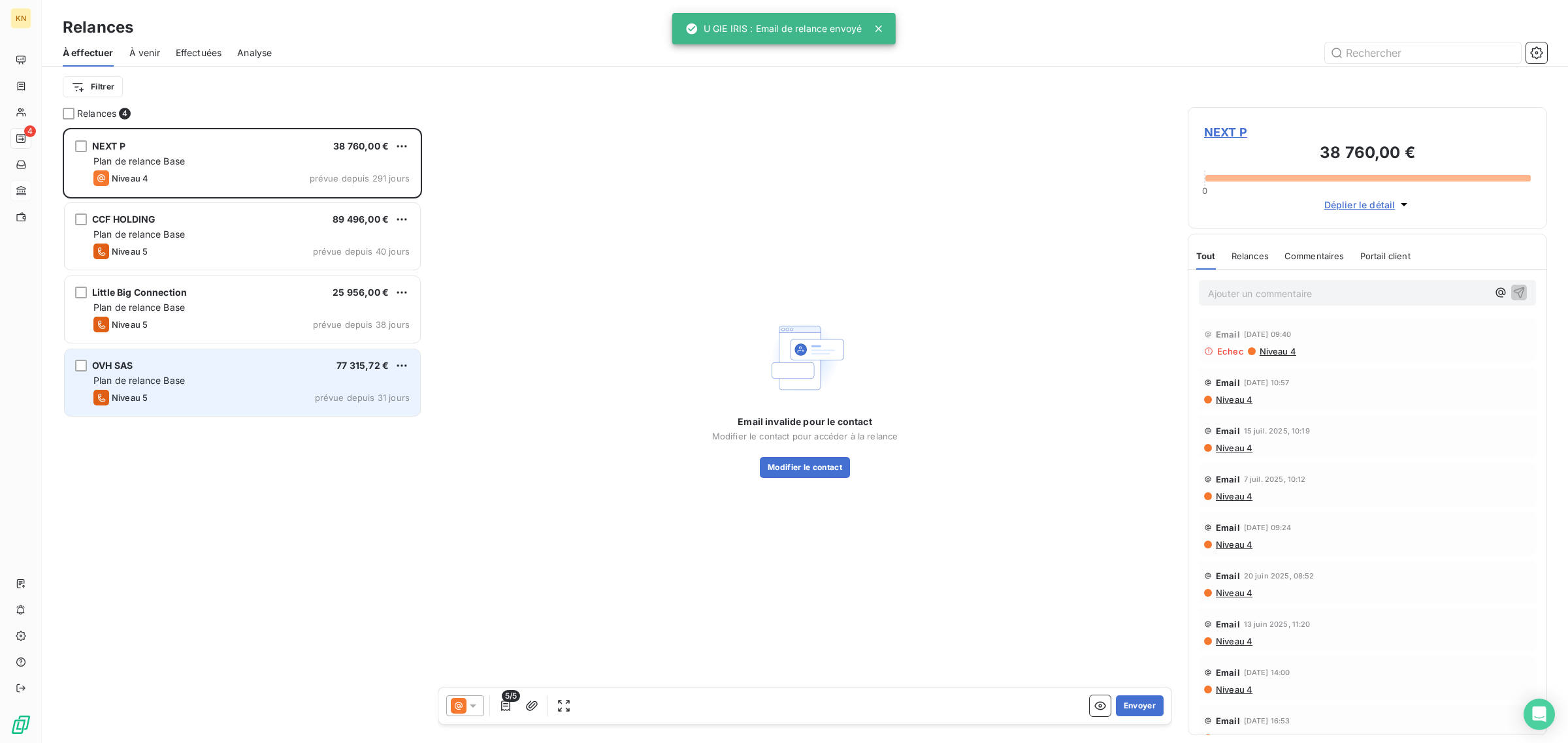
click at [235, 366] on div "OVH SAS 77 315,72 €" at bounding box center [252, 366] width 316 height 11
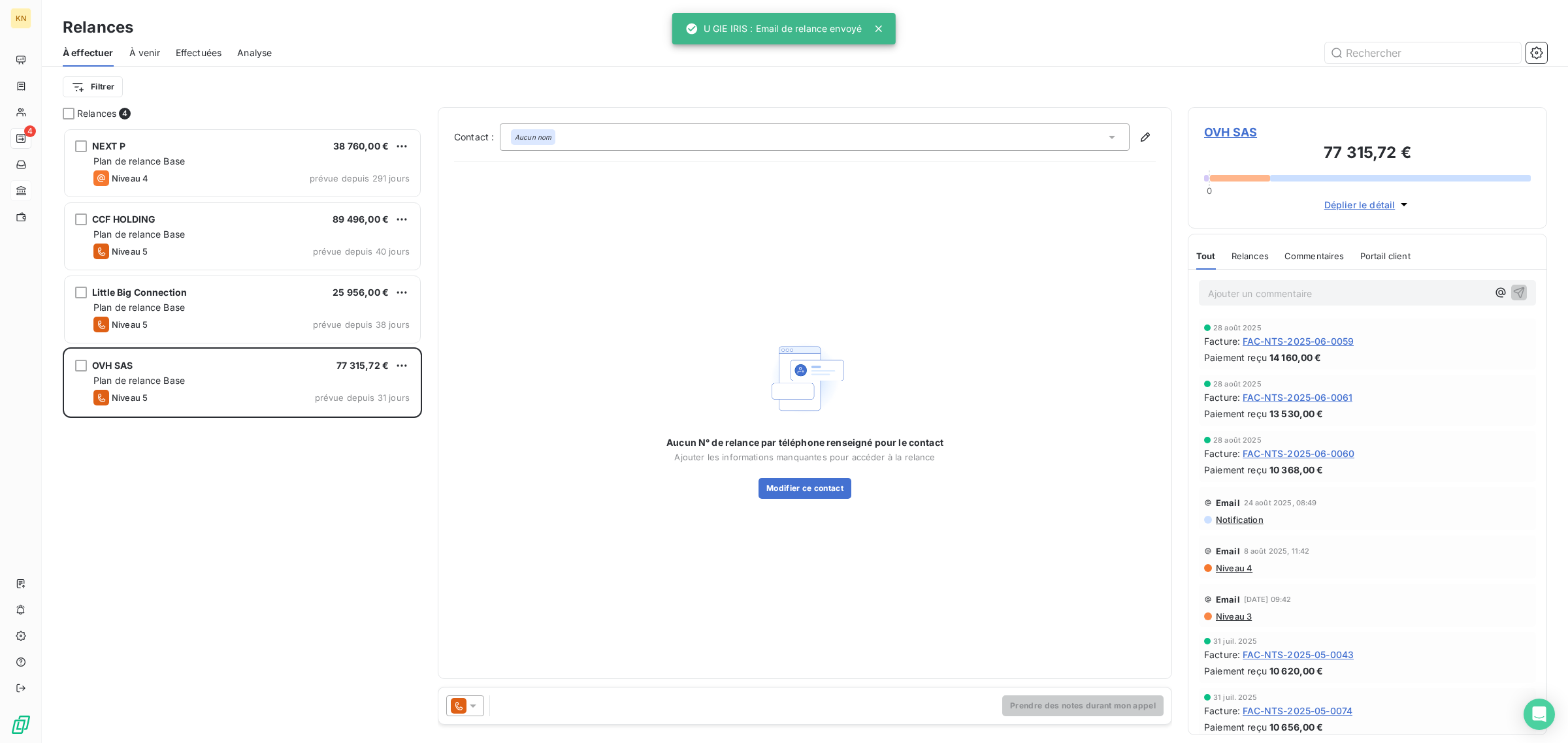
click at [476, 706] on icon at bounding box center [473, 706] width 13 height 13
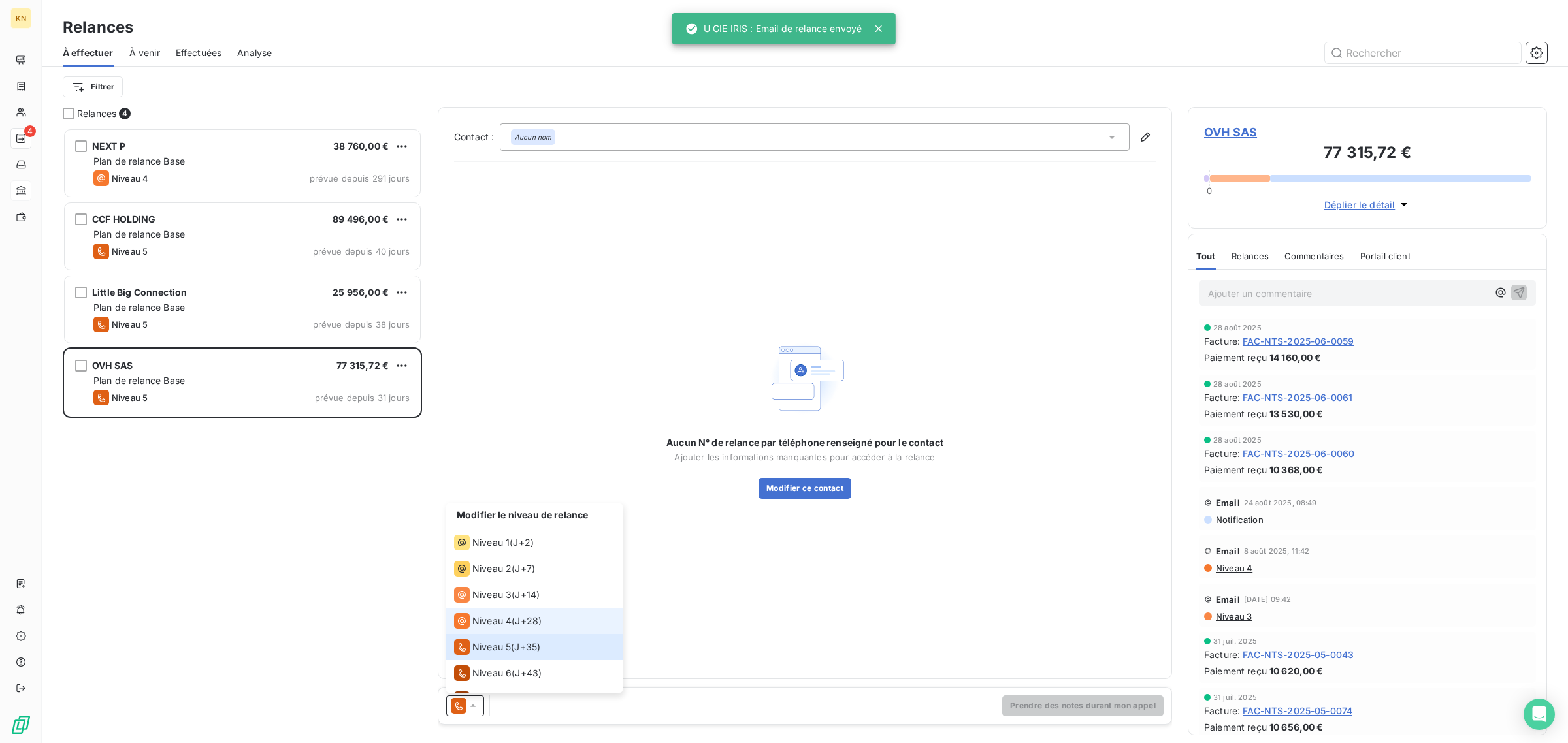
click at [492, 619] on span "Niveau 4" at bounding box center [491, 621] width 39 height 13
